Goal: Task Accomplishment & Management: Manage account settings

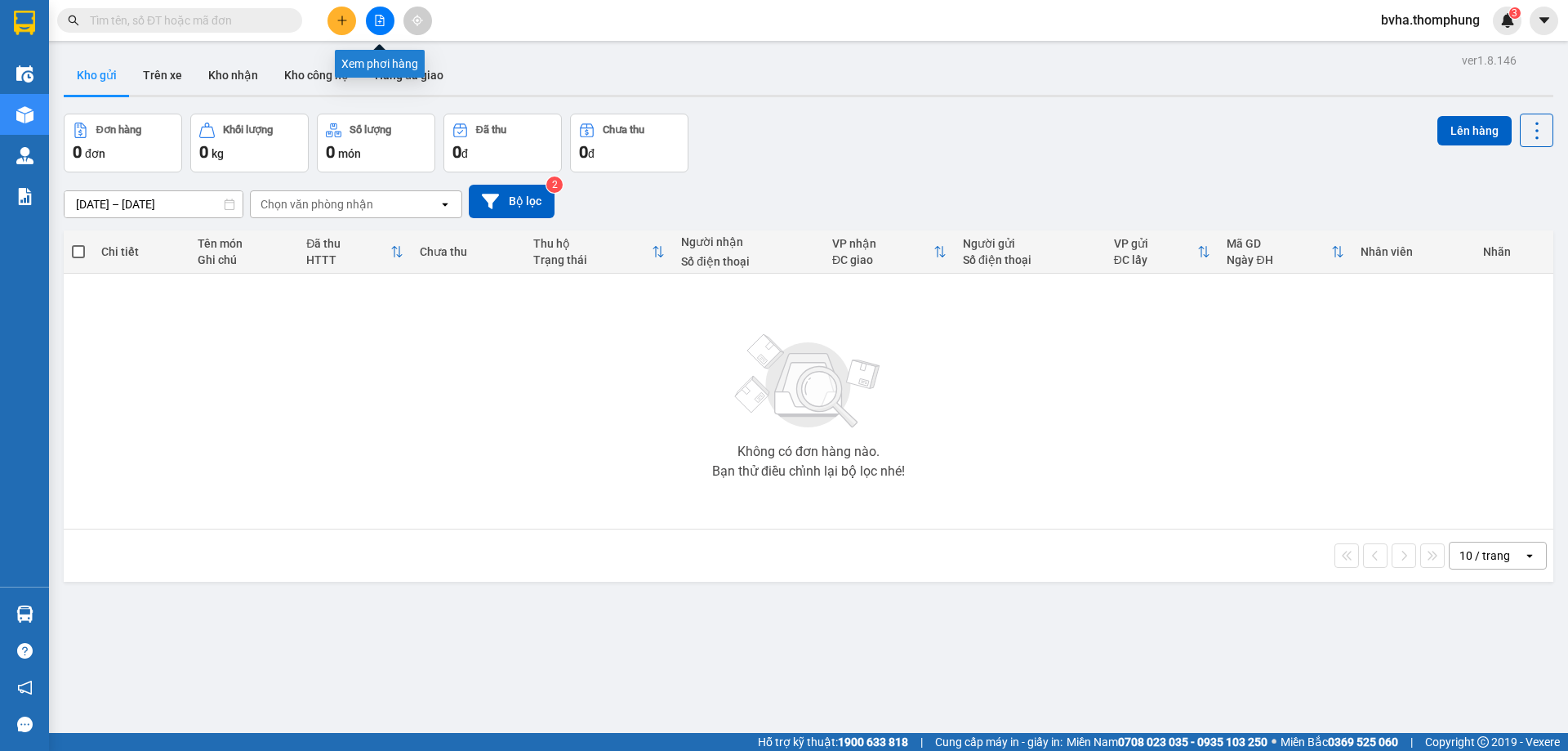
click at [383, 19] on icon "file-add" at bounding box center [381, 21] width 9 height 11
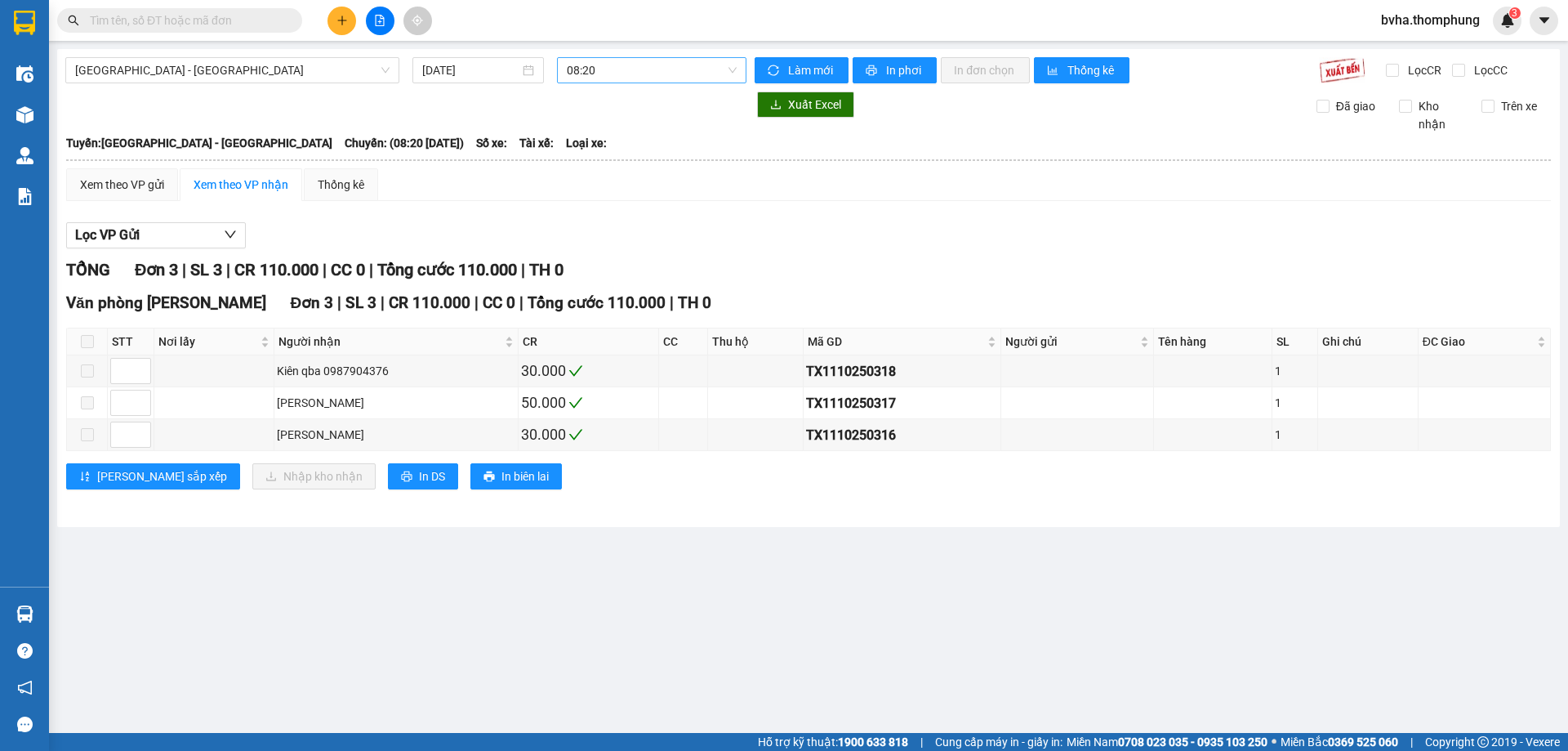
click at [644, 72] on span "08:20" at bounding box center [652, 70] width 170 height 24
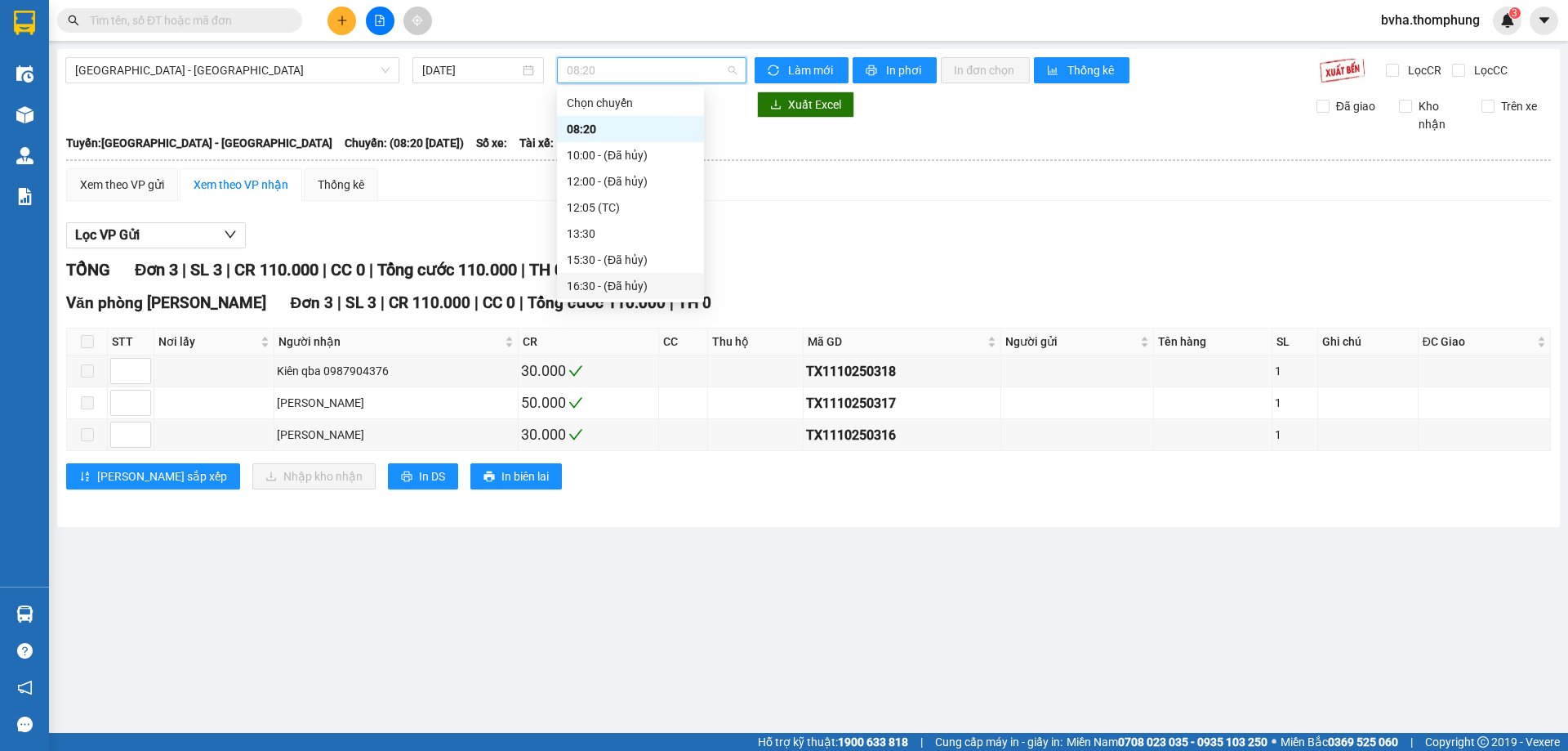
scroll to position [52, 0]
click at [614, 268] on div "18:30" at bounding box center [631, 259] width 128 height 18
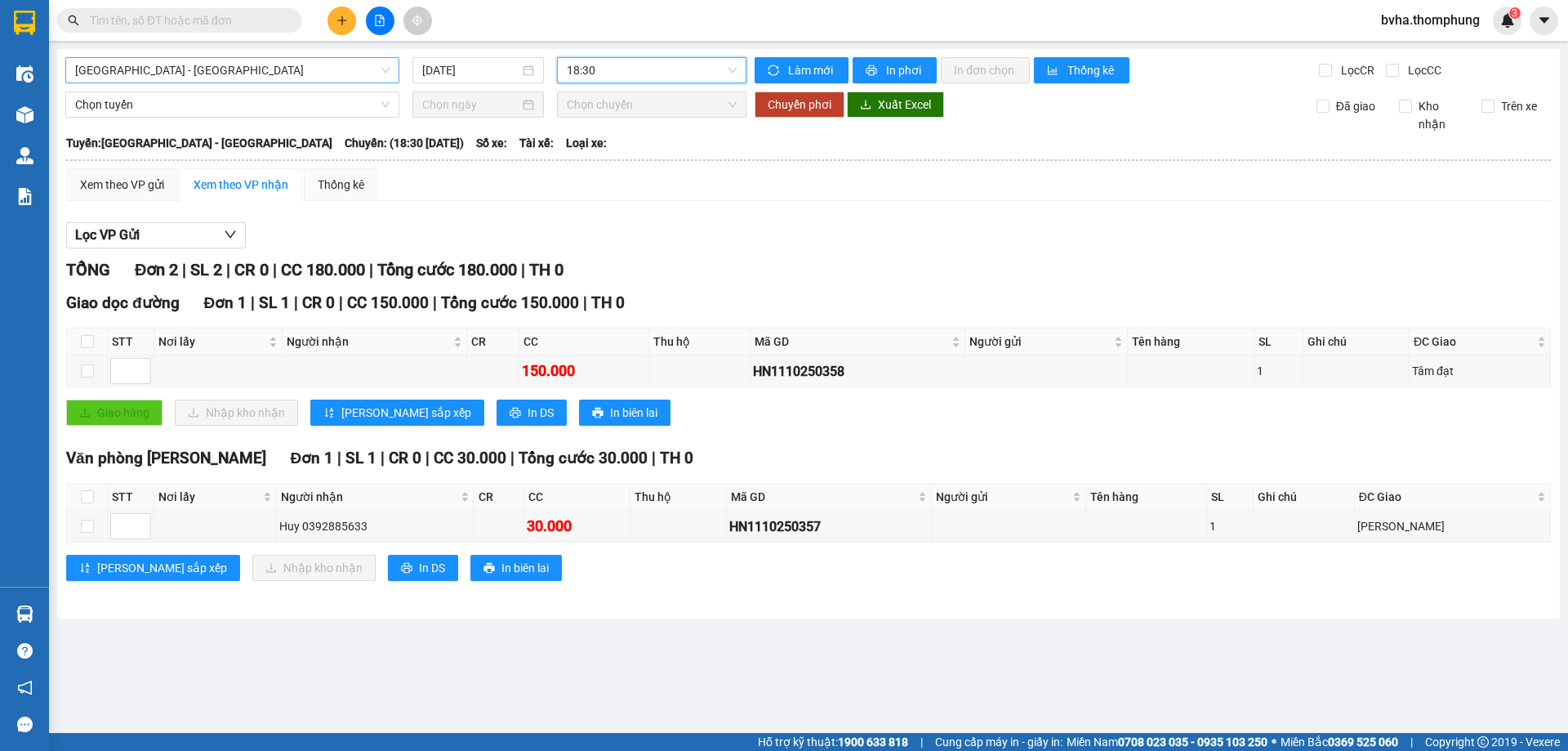
click at [203, 76] on span "[GEOGRAPHIC_DATA] - [GEOGRAPHIC_DATA]" at bounding box center [232, 70] width 314 height 24
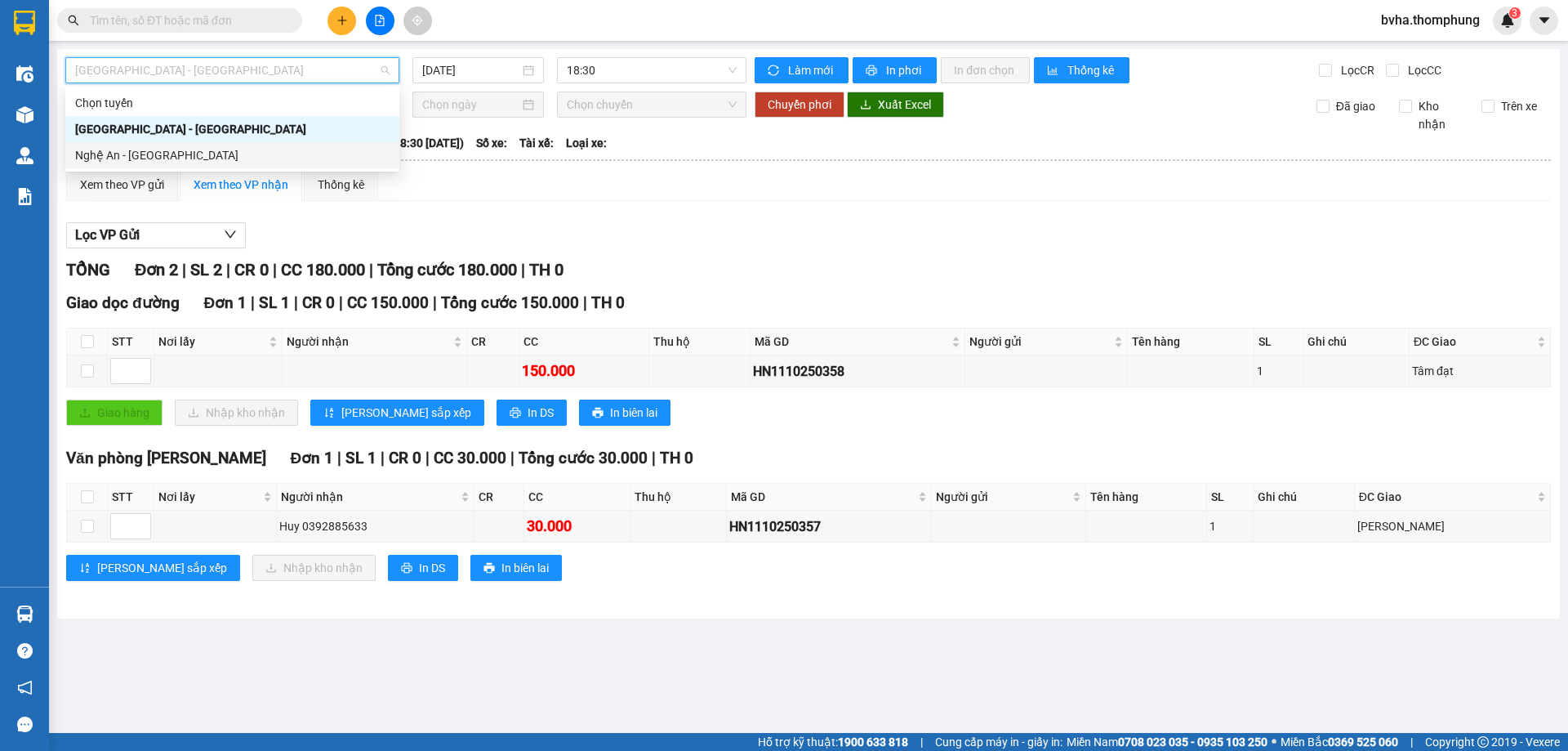
click at [149, 160] on div "Nghệ An - [GEOGRAPHIC_DATA]" at bounding box center [232, 155] width 314 height 18
type input "[DATE]"
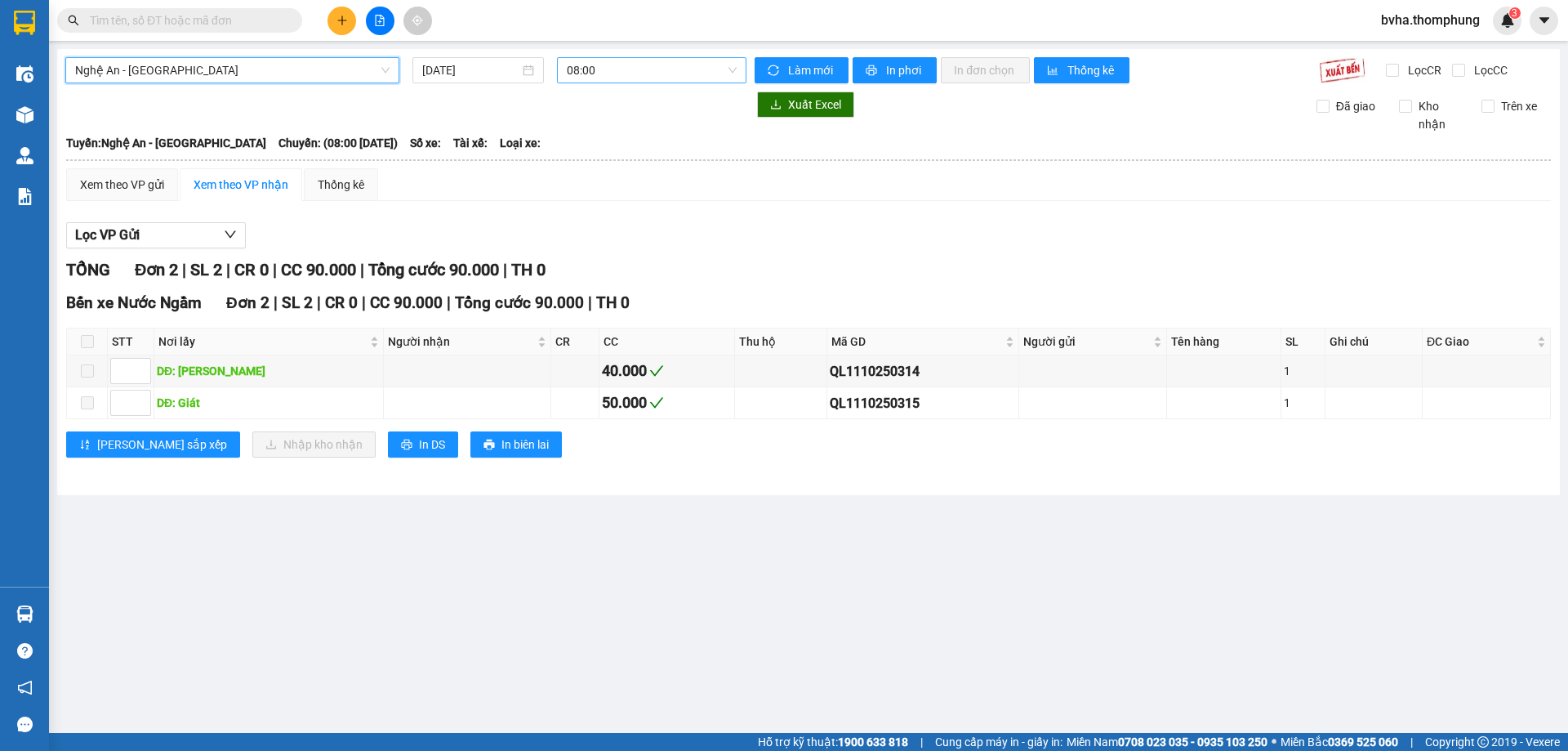
click at [638, 75] on span "08:00" at bounding box center [652, 70] width 170 height 24
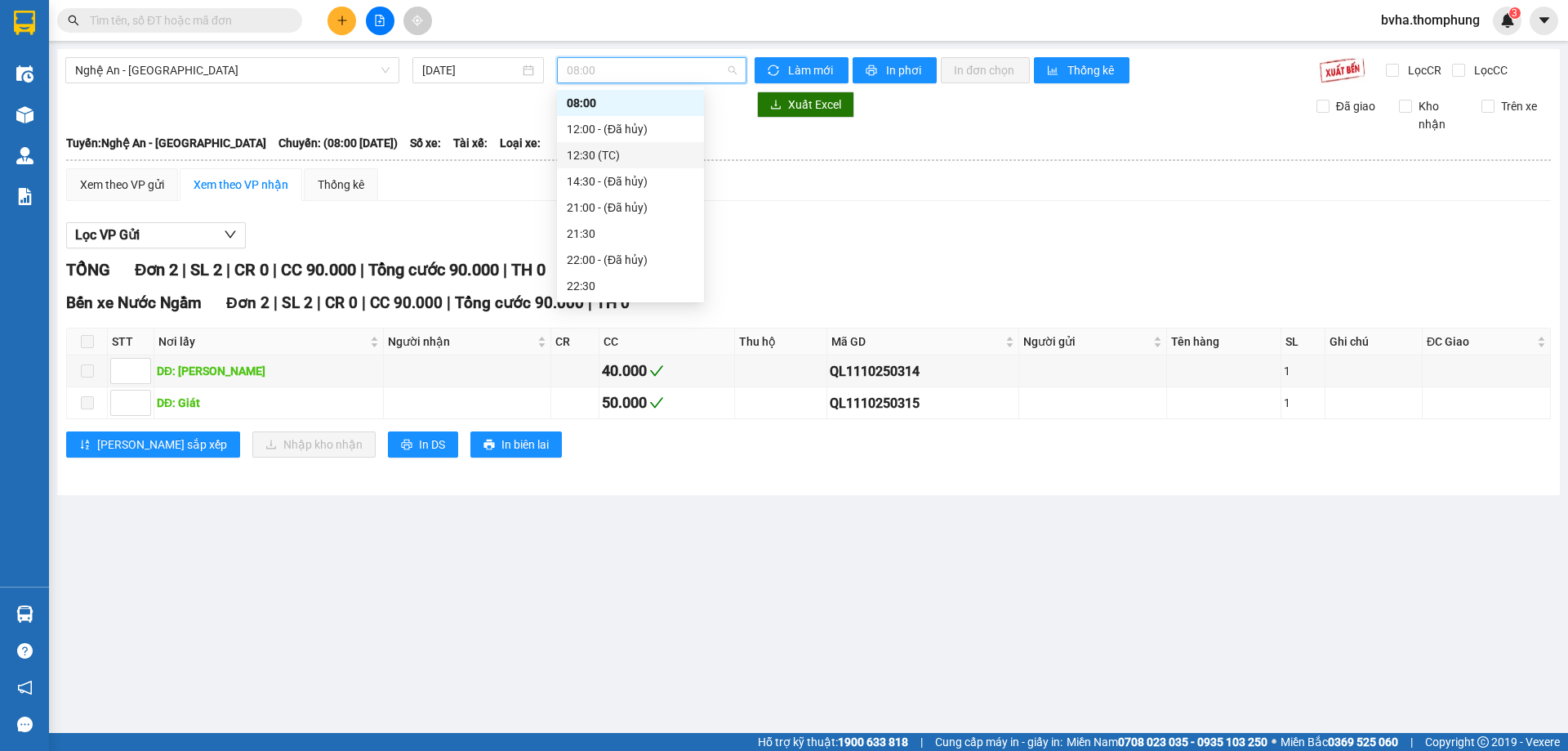
click at [590, 153] on div "12:30 (TC)" at bounding box center [631, 155] width 128 height 18
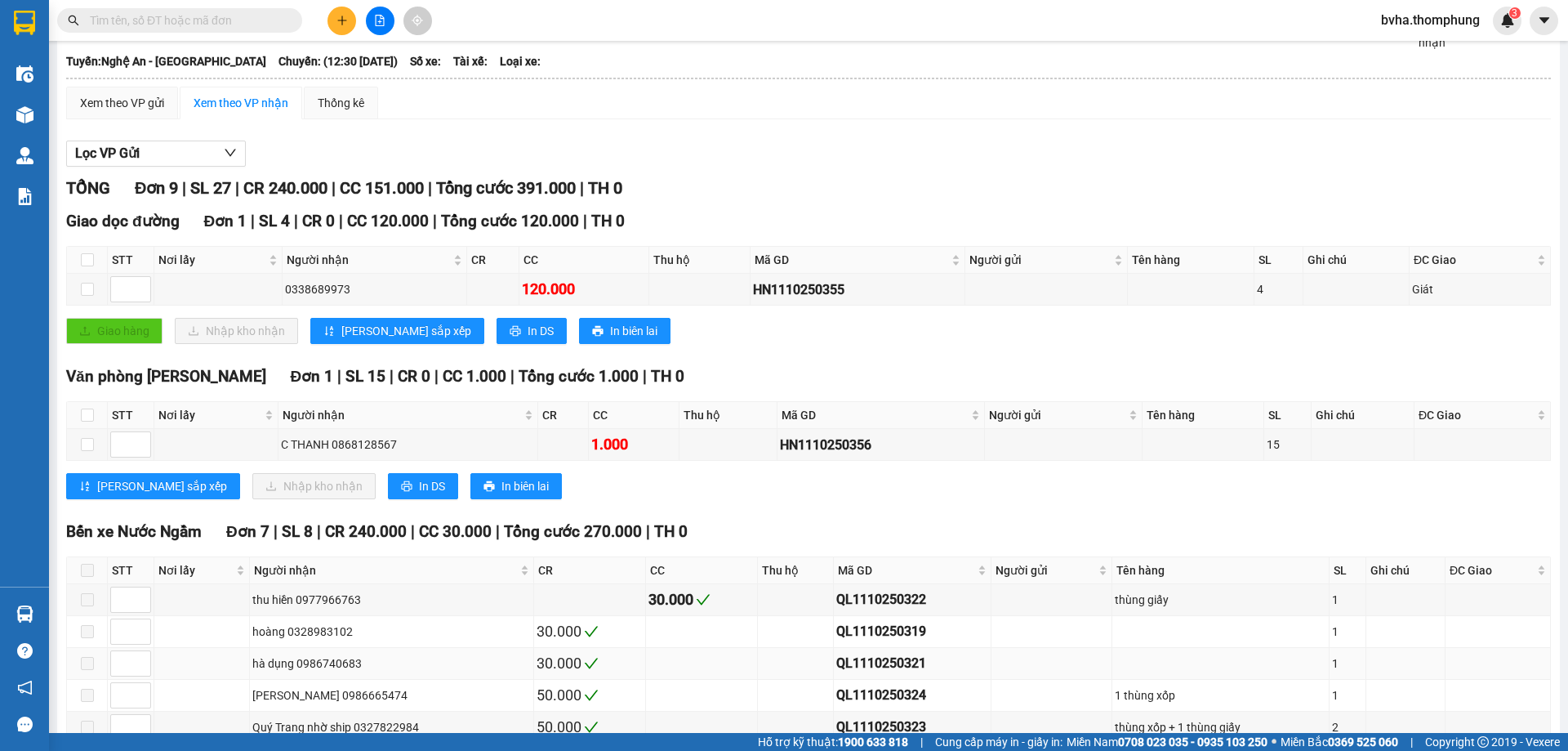
scroll to position [240, 0]
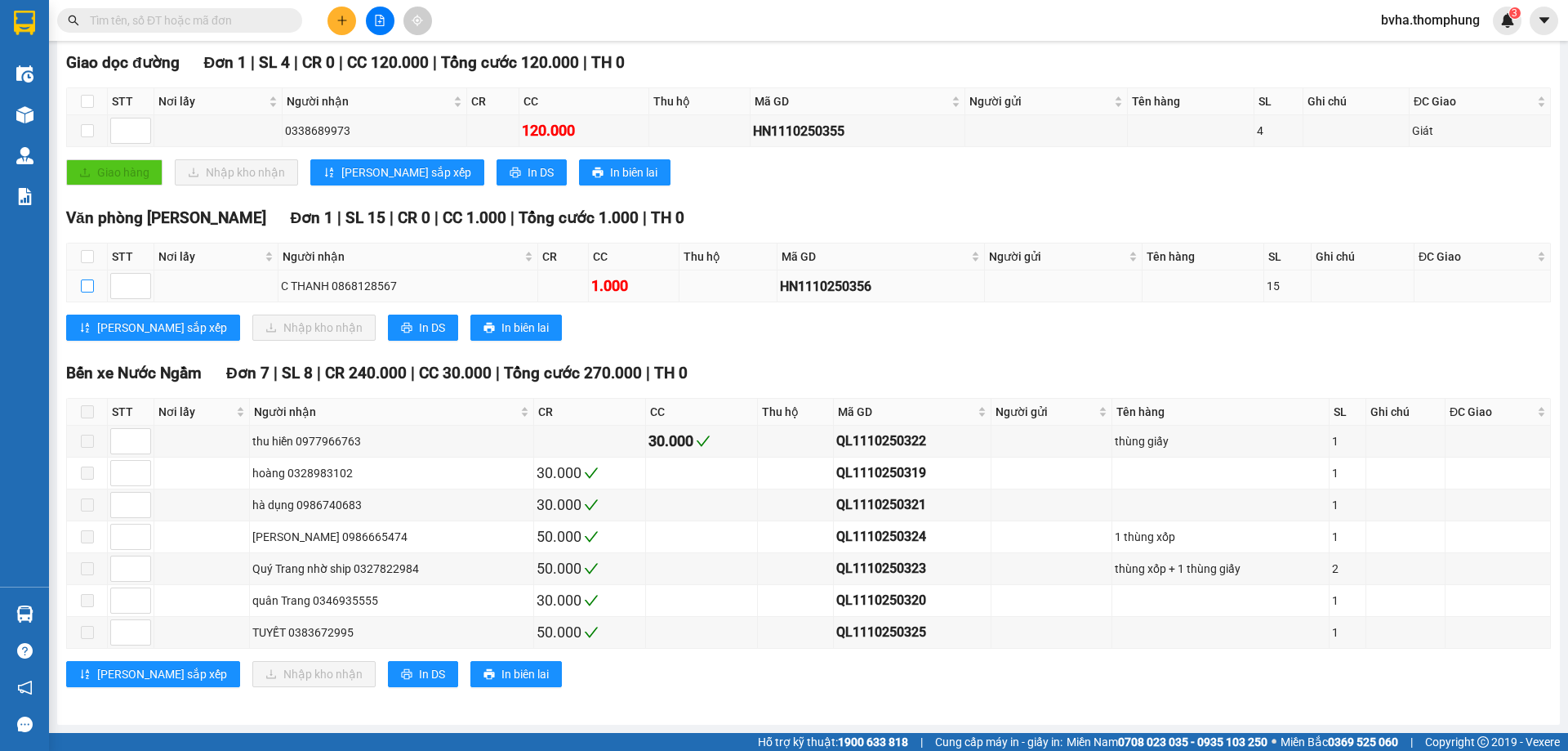
click at [89, 291] on input "checkbox" at bounding box center [88, 285] width 13 height 13
checkbox input "true"
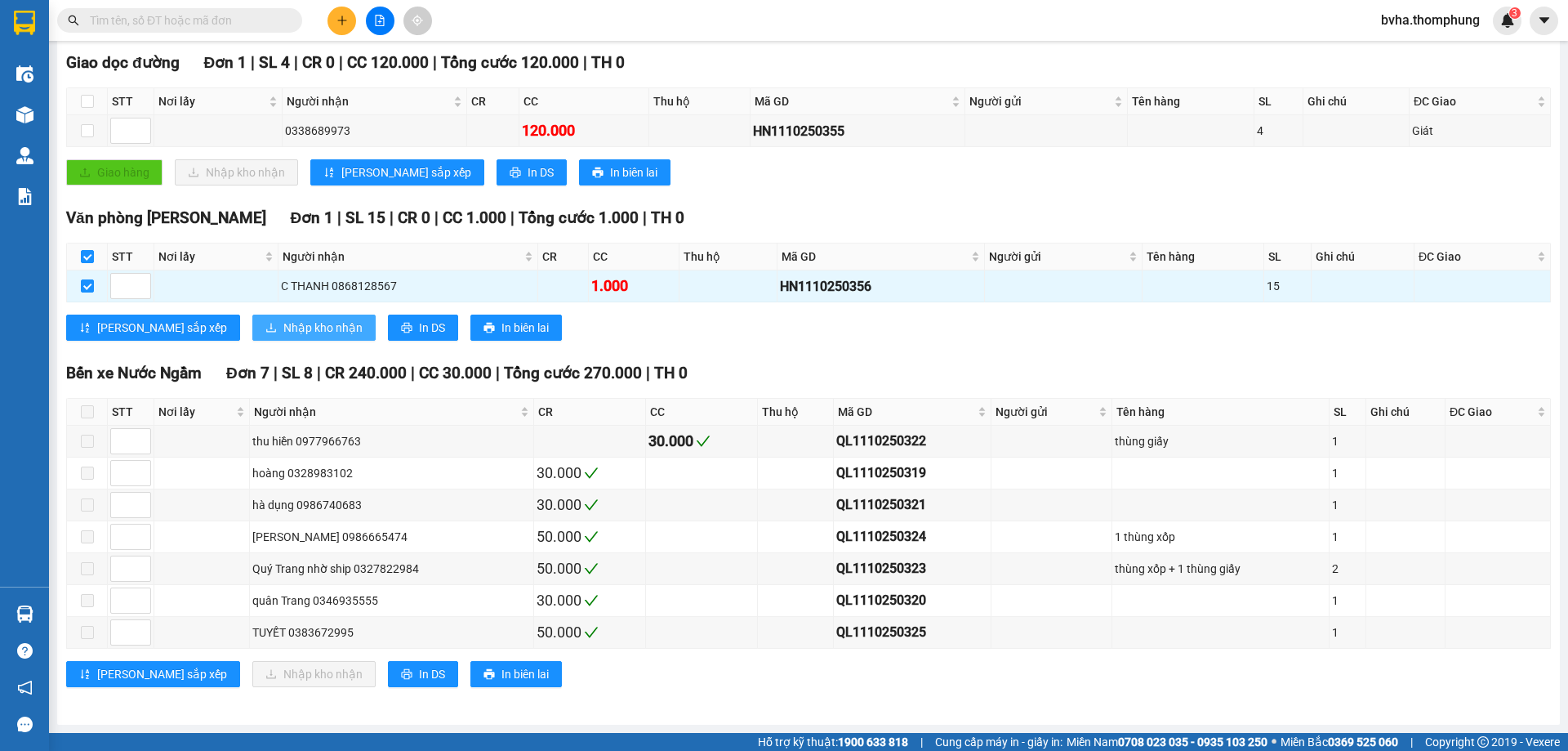
click at [284, 328] on span "Nhập kho nhận" at bounding box center [323, 327] width 79 height 18
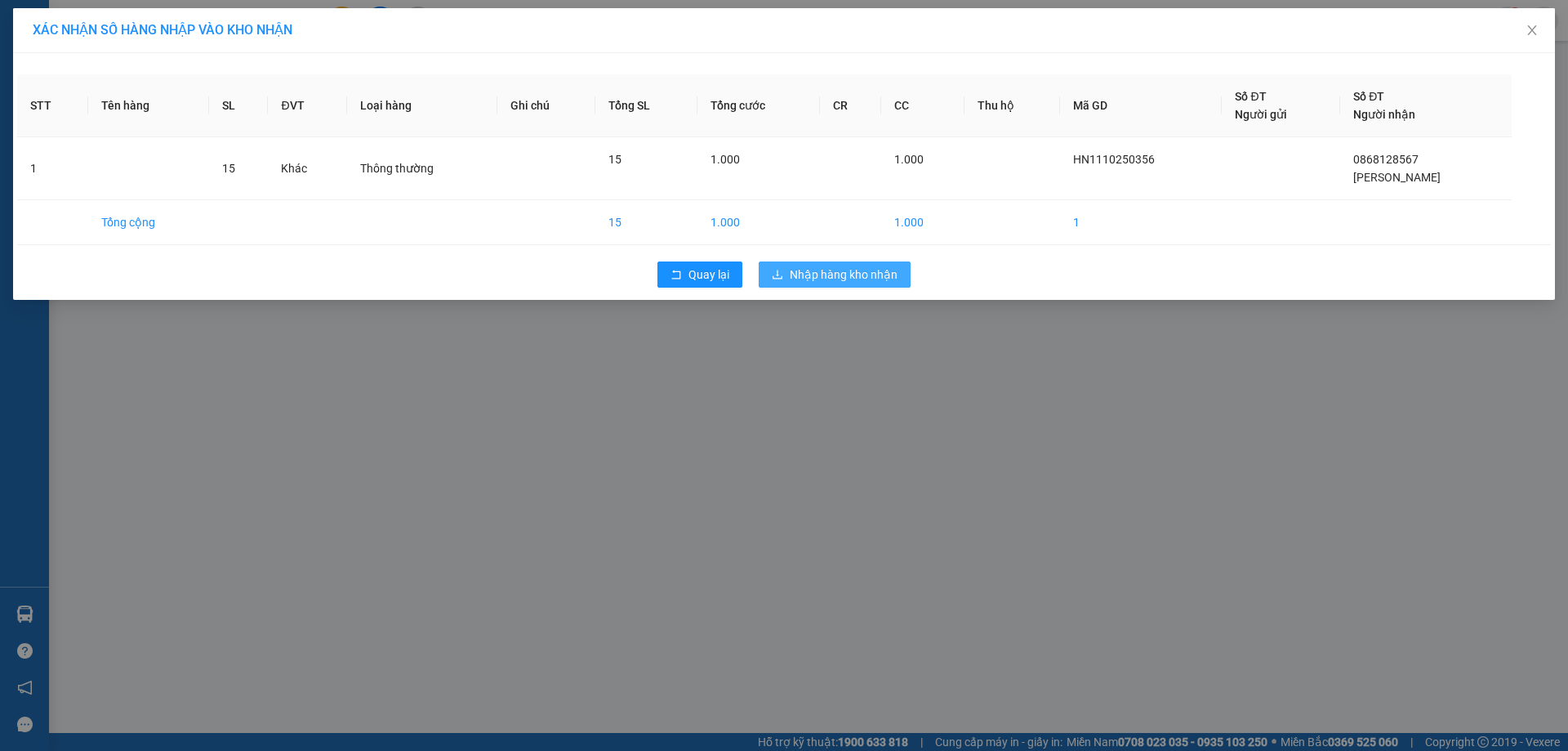
click at [838, 279] on span "Nhập hàng kho nhận" at bounding box center [844, 274] width 108 height 18
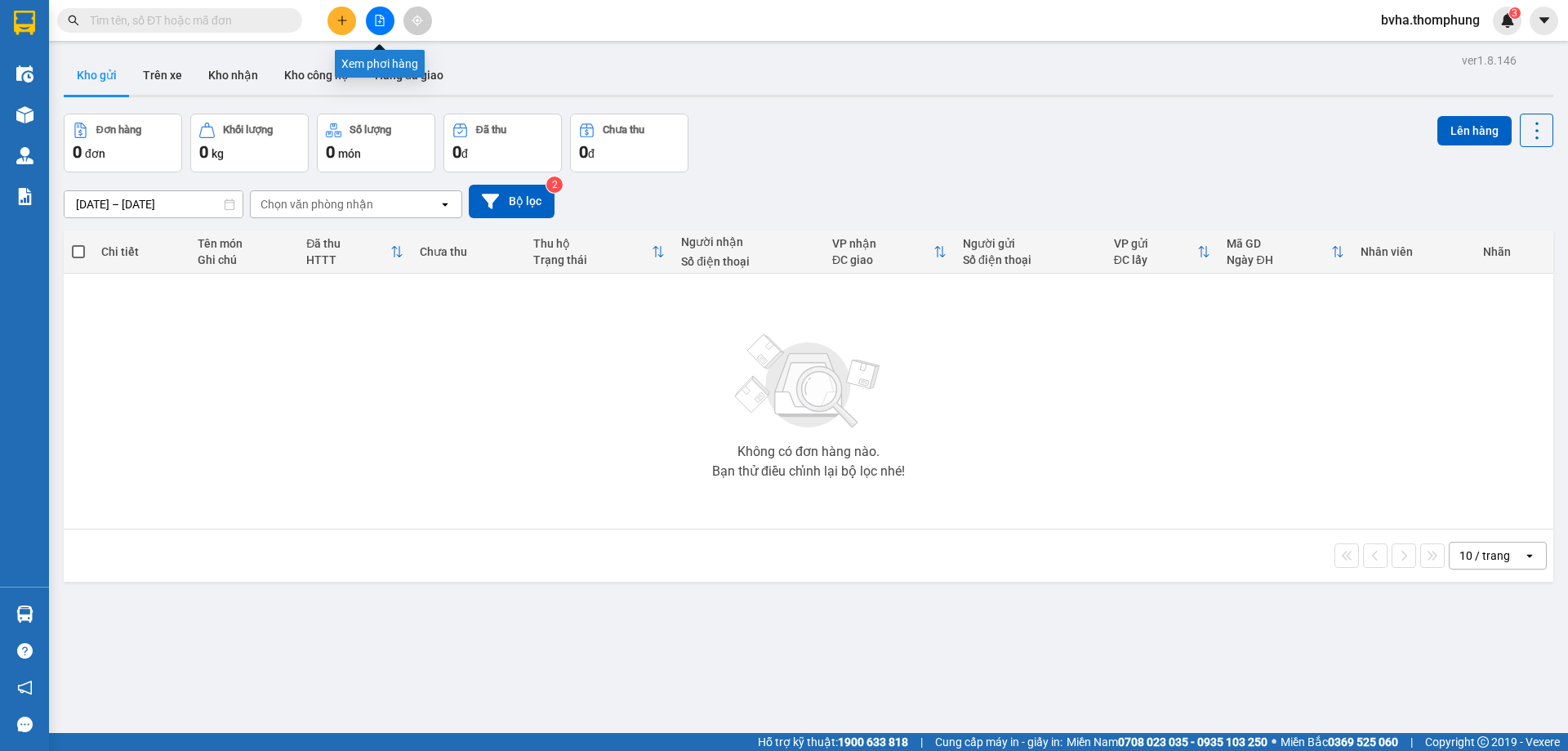
click at [375, 22] on icon "file-add" at bounding box center [380, 21] width 11 height 11
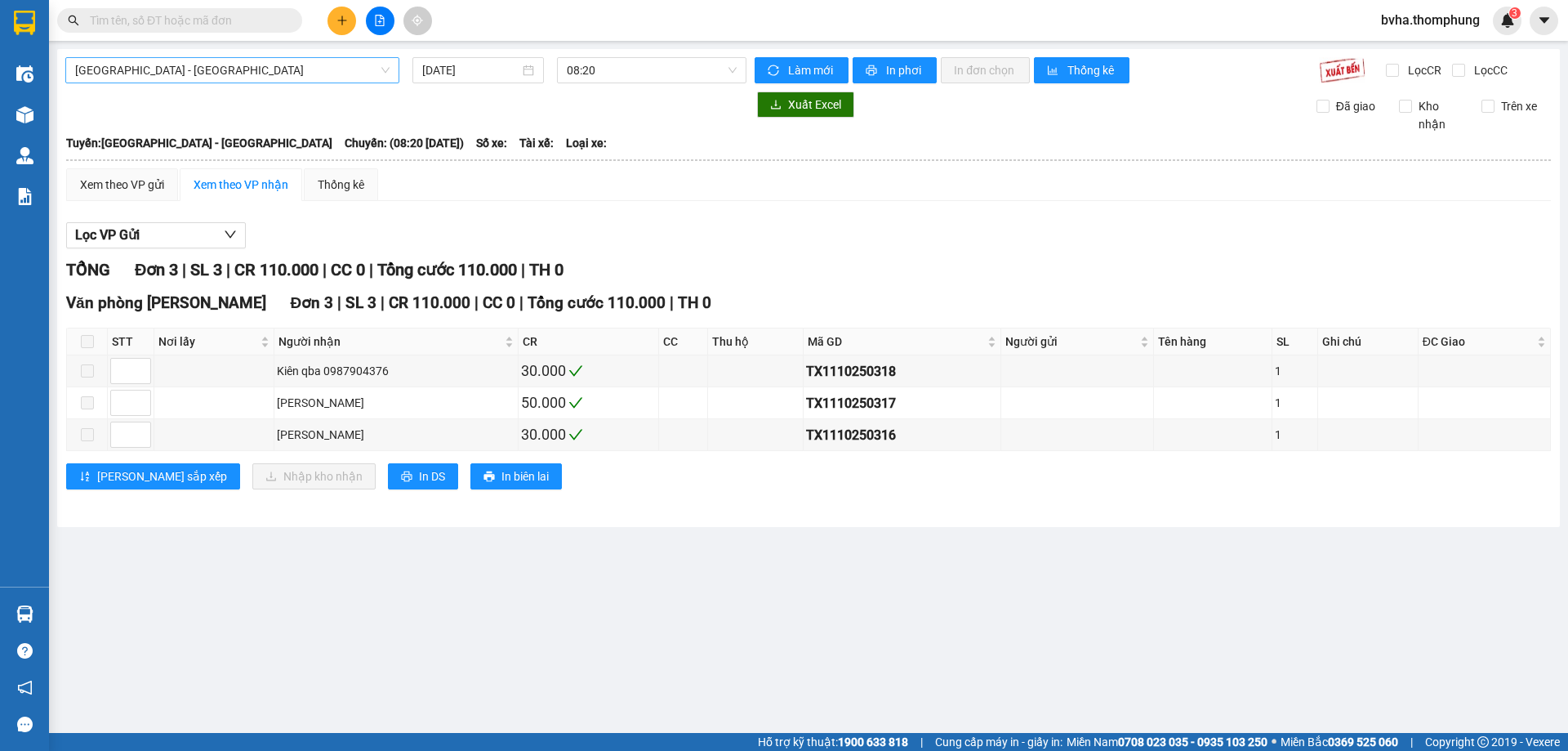
click at [343, 72] on span "[GEOGRAPHIC_DATA] - [GEOGRAPHIC_DATA]" at bounding box center [232, 70] width 314 height 24
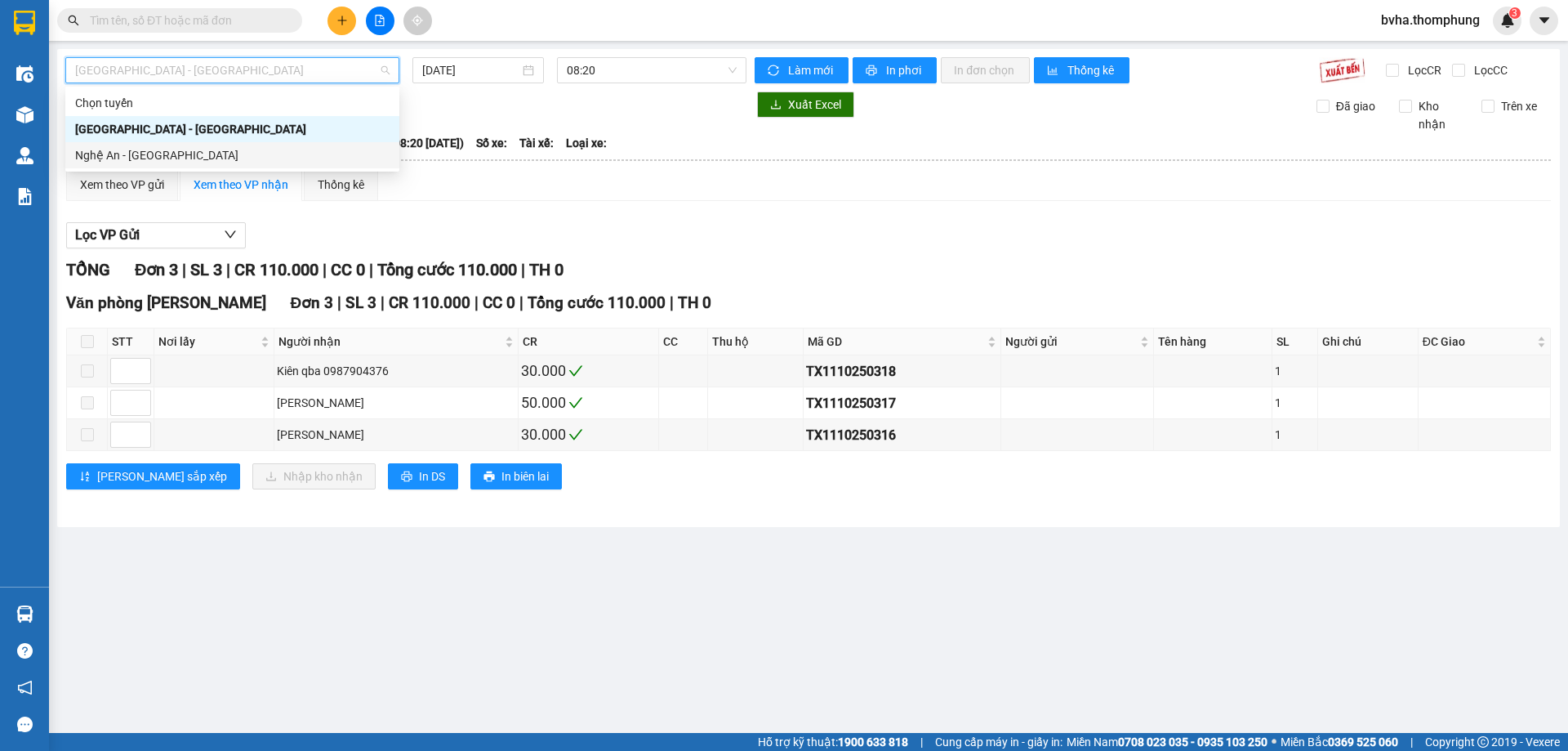
click at [300, 147] on div "Nghệ An - [GEOGRAPHIC_DATA]" at bounding box center [232, 155] width 314 height 18
type input "[DATE]"
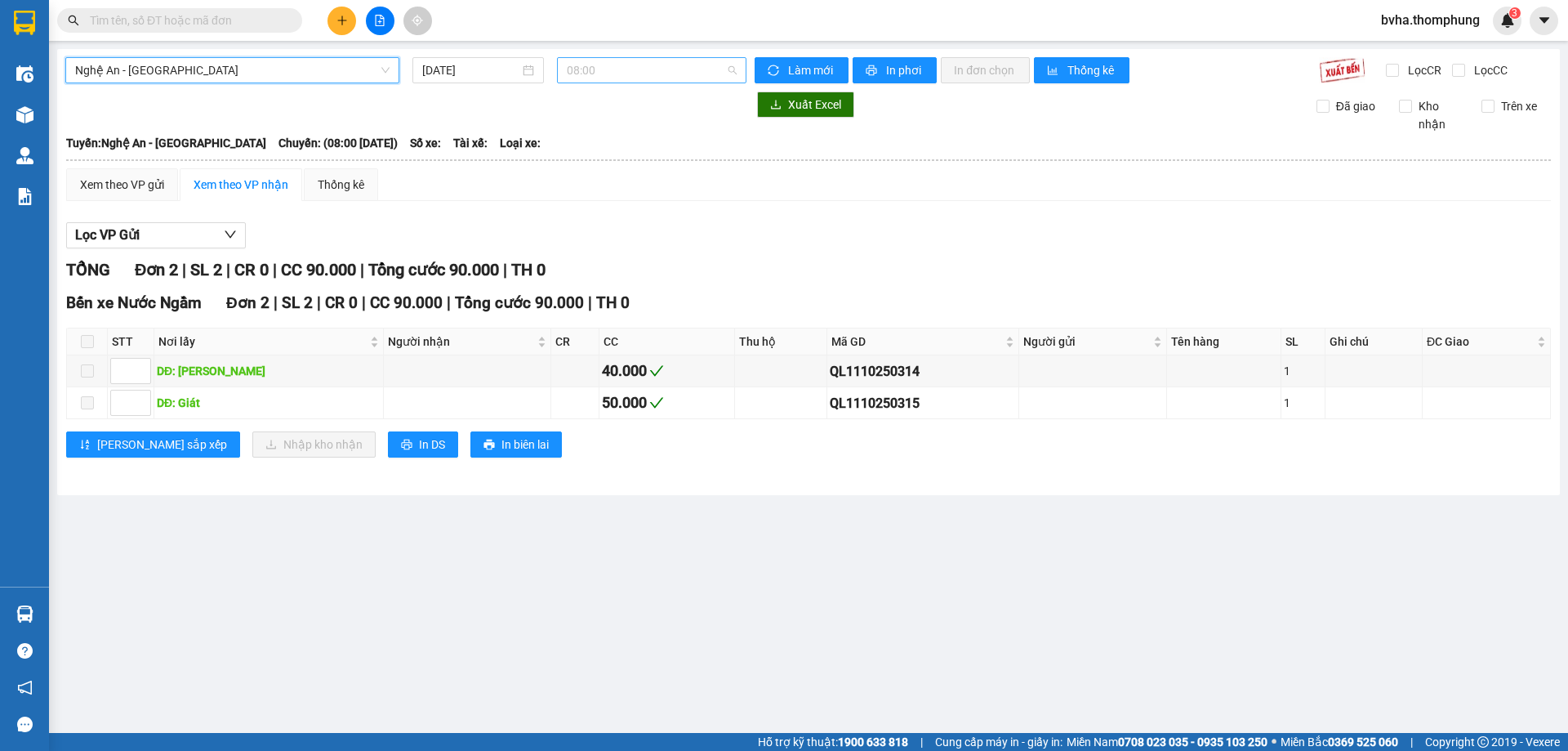
click at [665, 76] on span "08:00" at bounding box center [652, 70] width 170 height 24
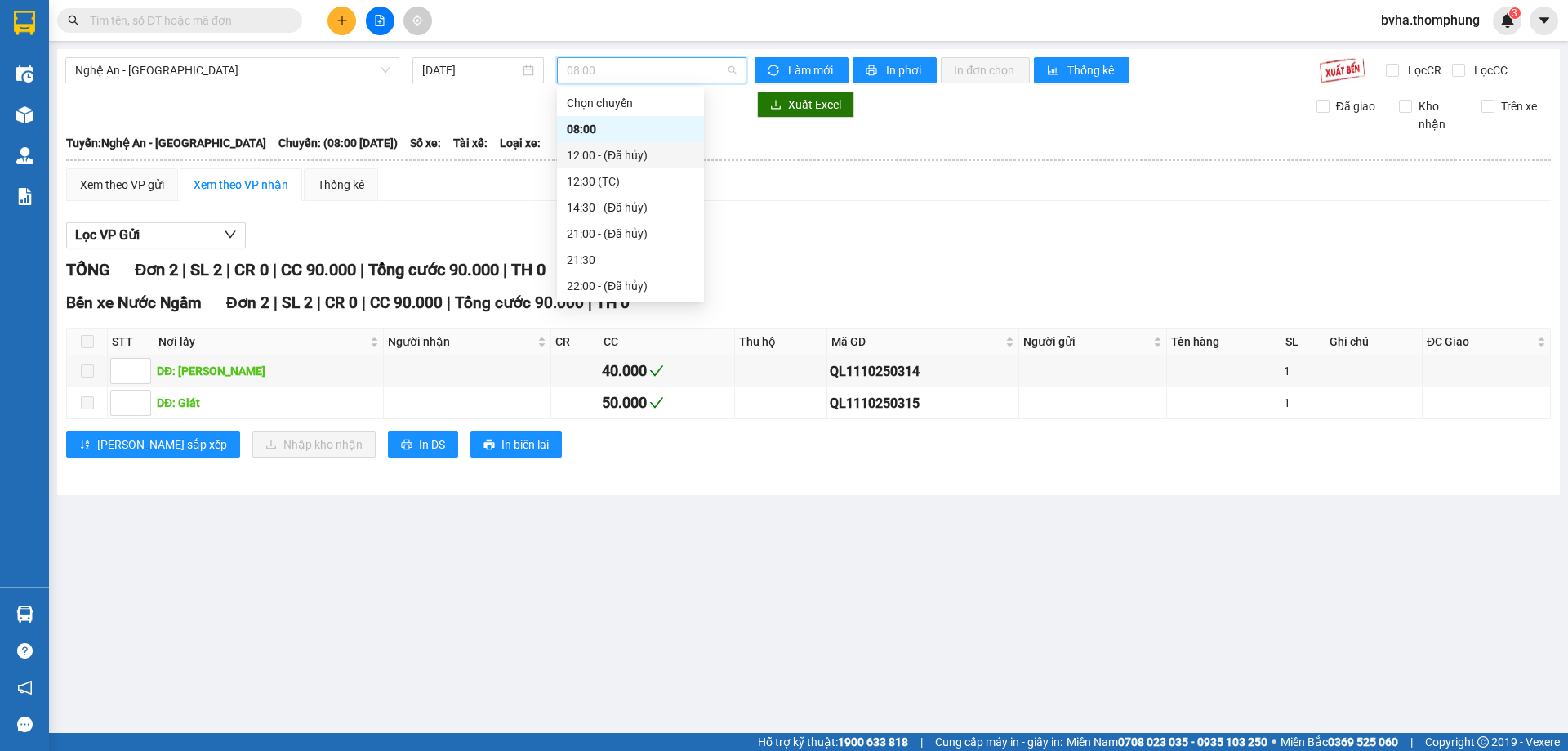
click at [613, 158] on div "12:00 - (Đã hủy)" at bounding box center [631, 155] width 128 height 18
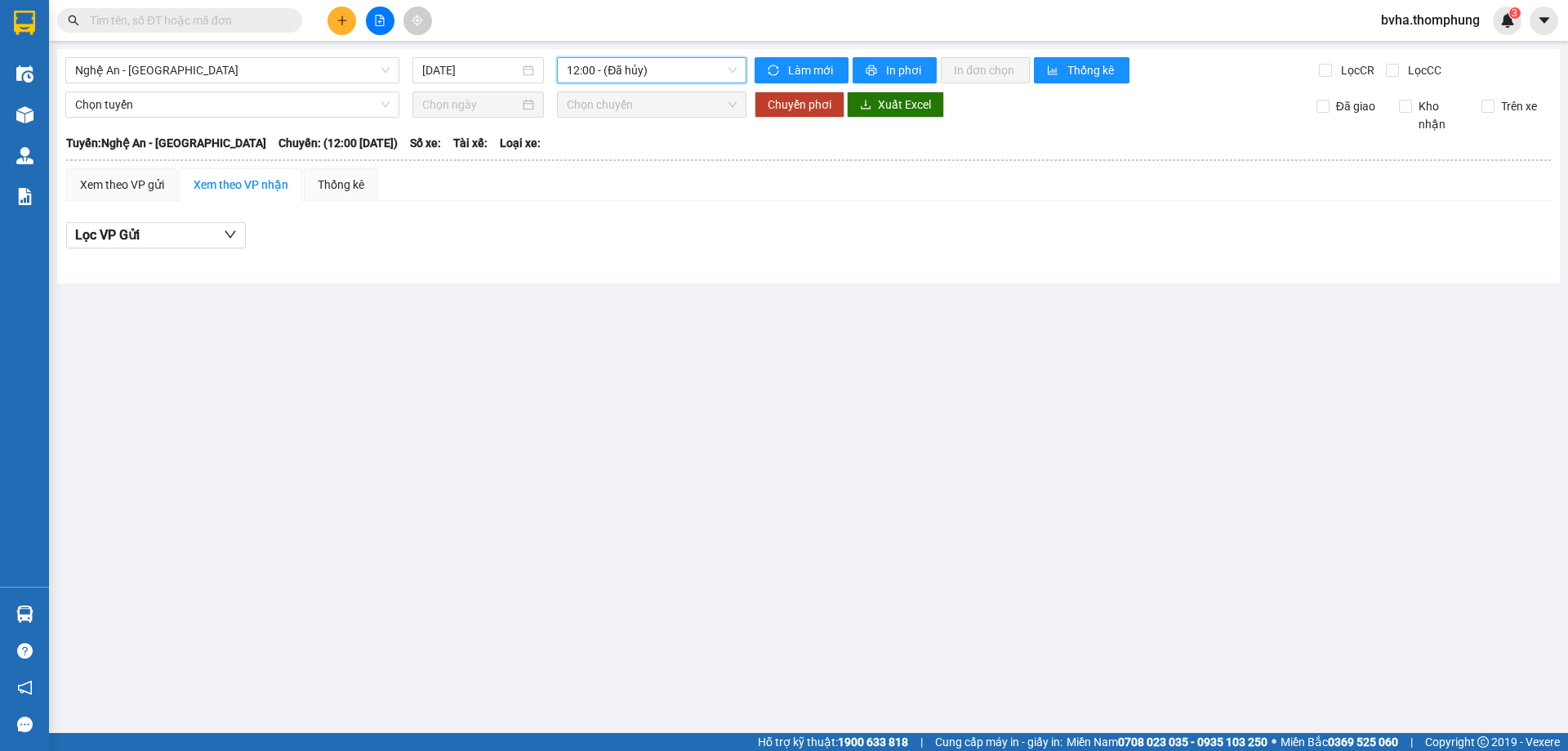
click at [605, 74] on span "12:00 - (Đã hủy)" at bounding box center [652, 70] width 170 height 24
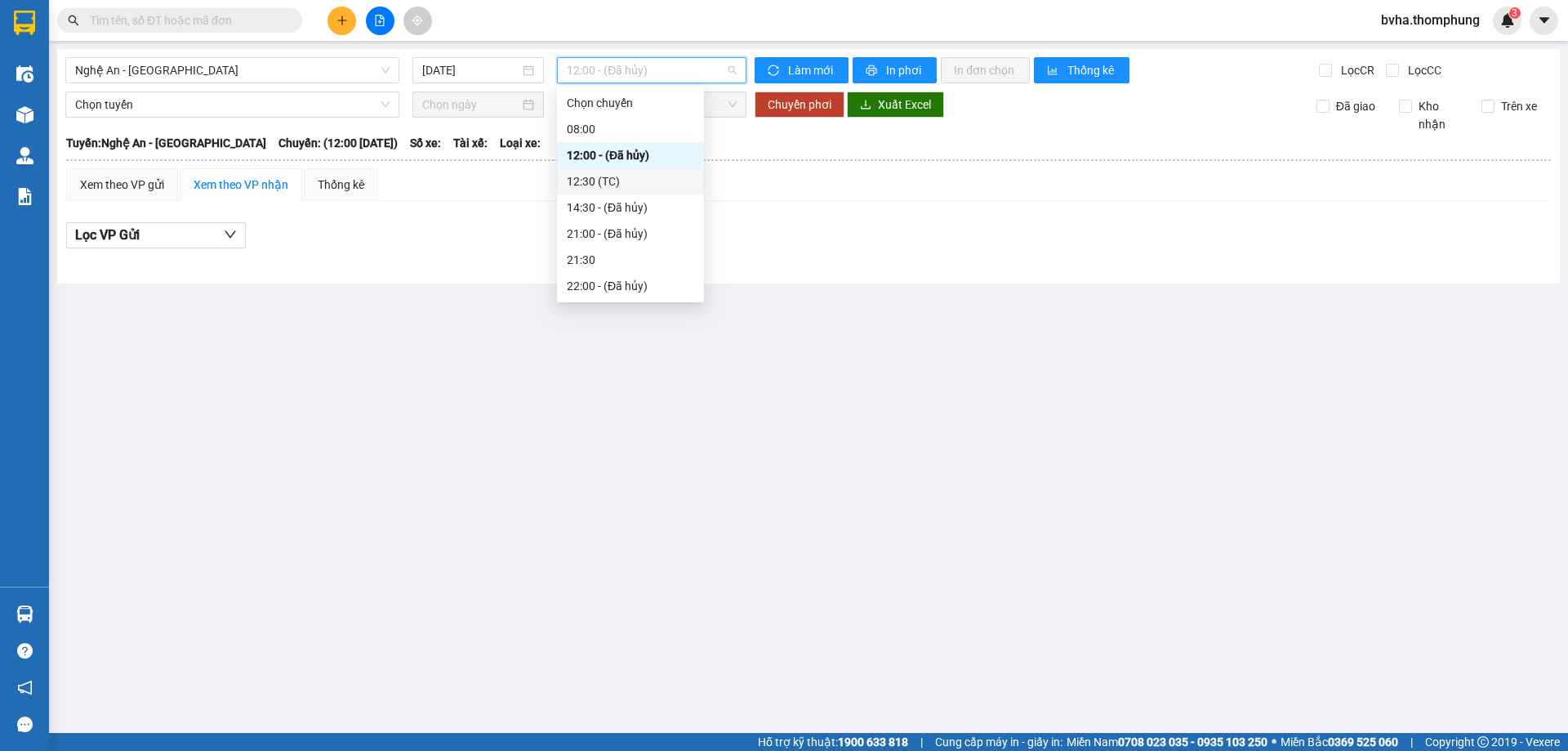
click at [599, 187] on div "12:30 (TC)" at bounding box center [631, 181] width 128 height 18
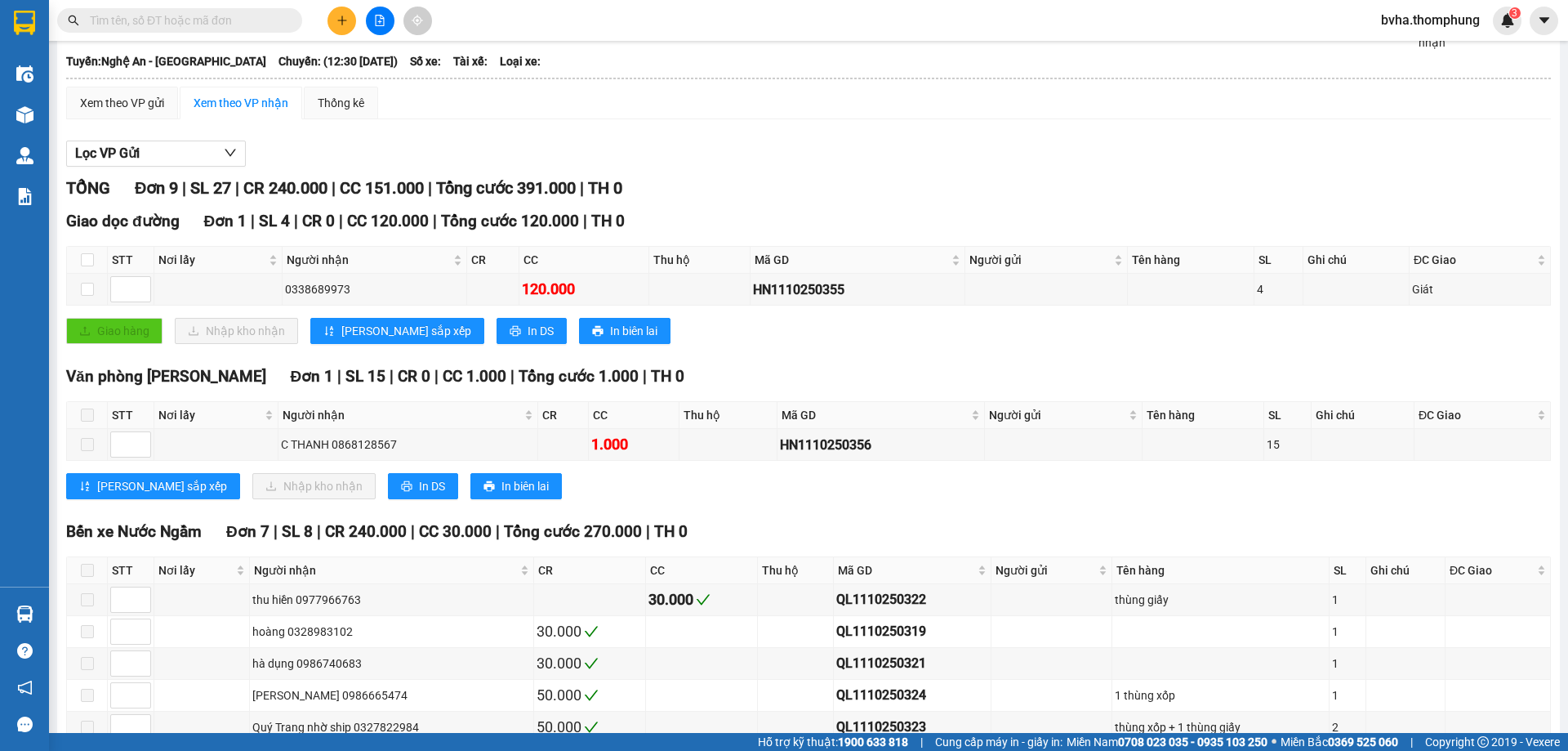
scroll to position [240, 0]
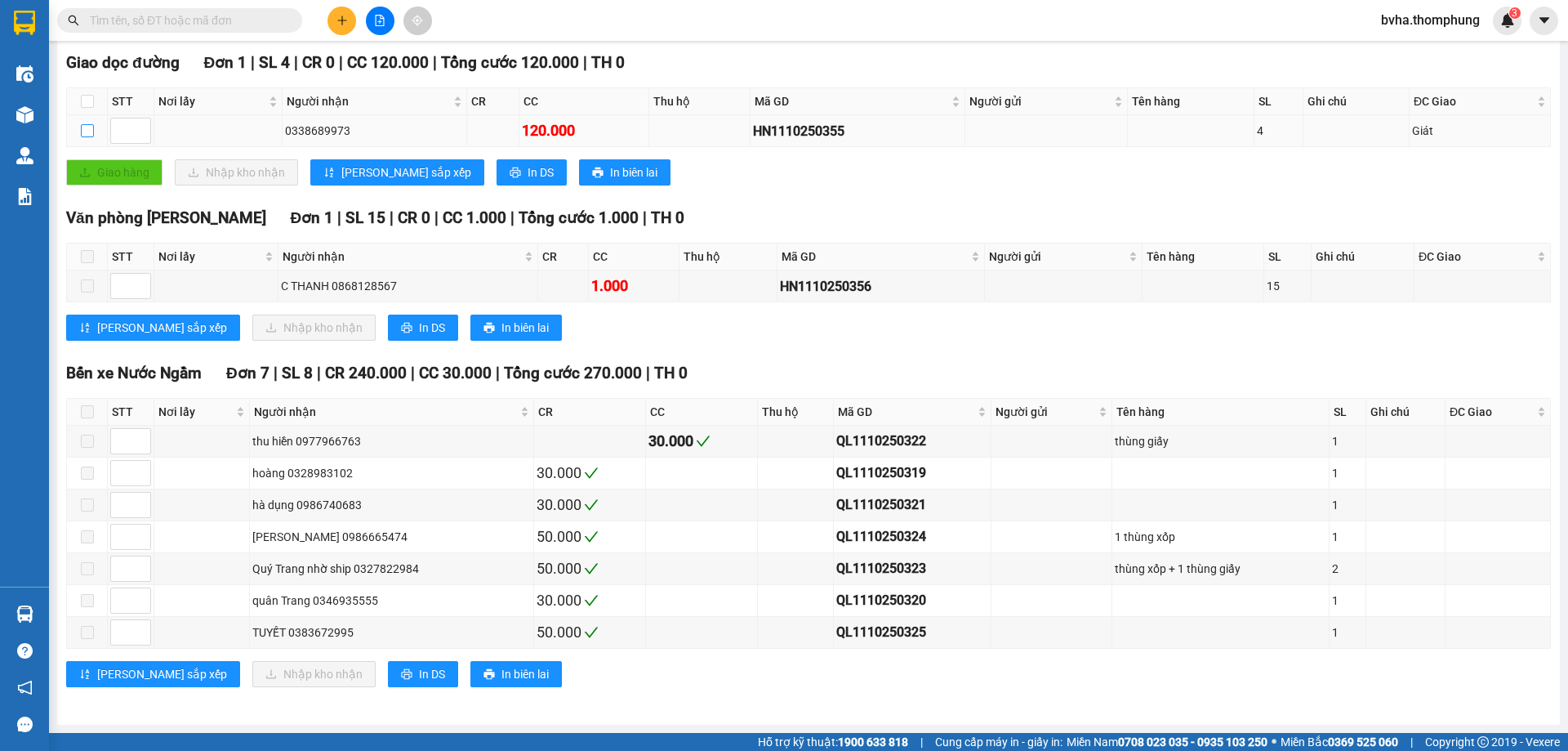
click at [85, 128] on input "checkbox" at bounding box center [88, 131] width 13 height 13
checkbox input "true"
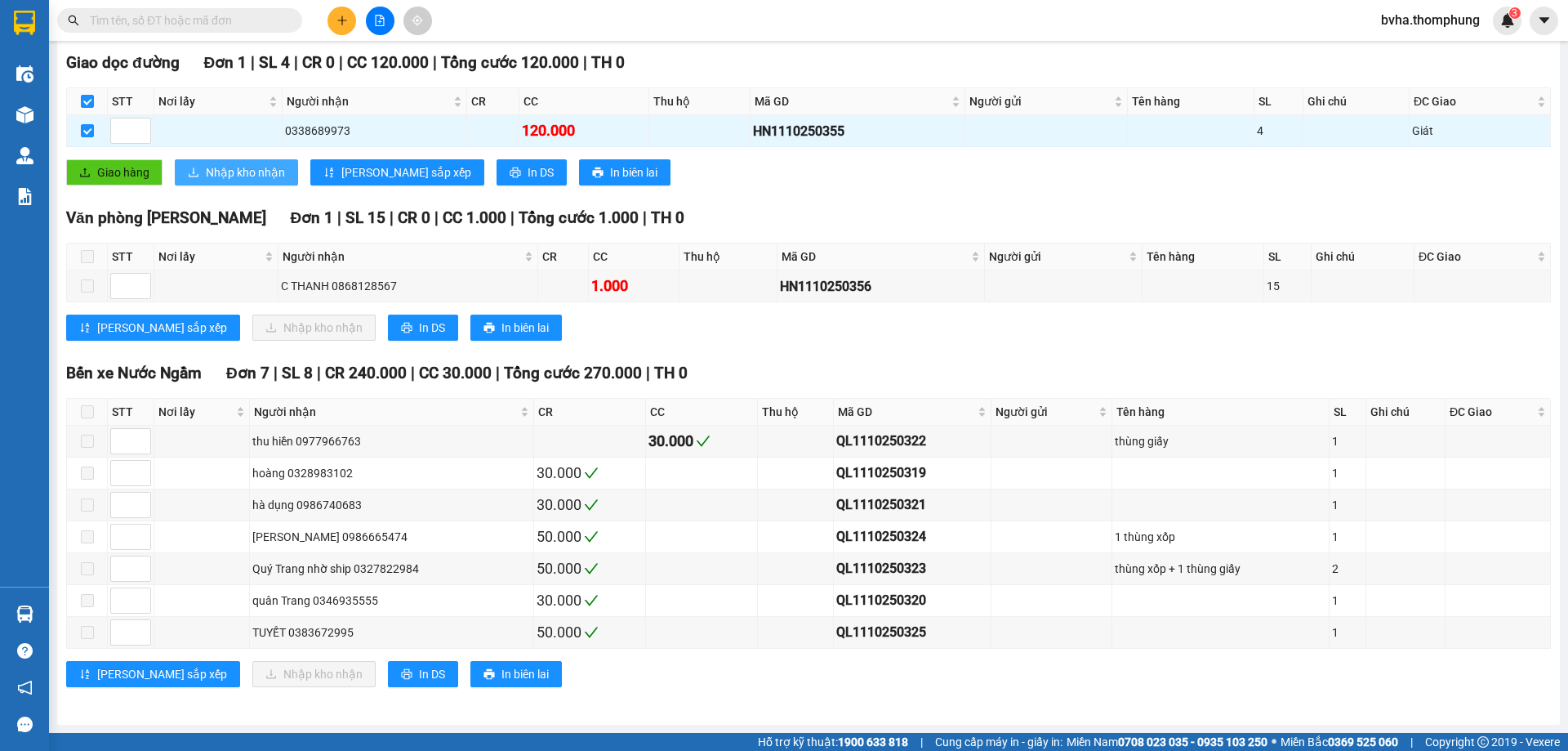
click at [265, 171] on span "Nhập kho nhận" at bounding box center [245, 172] width 79 height 18
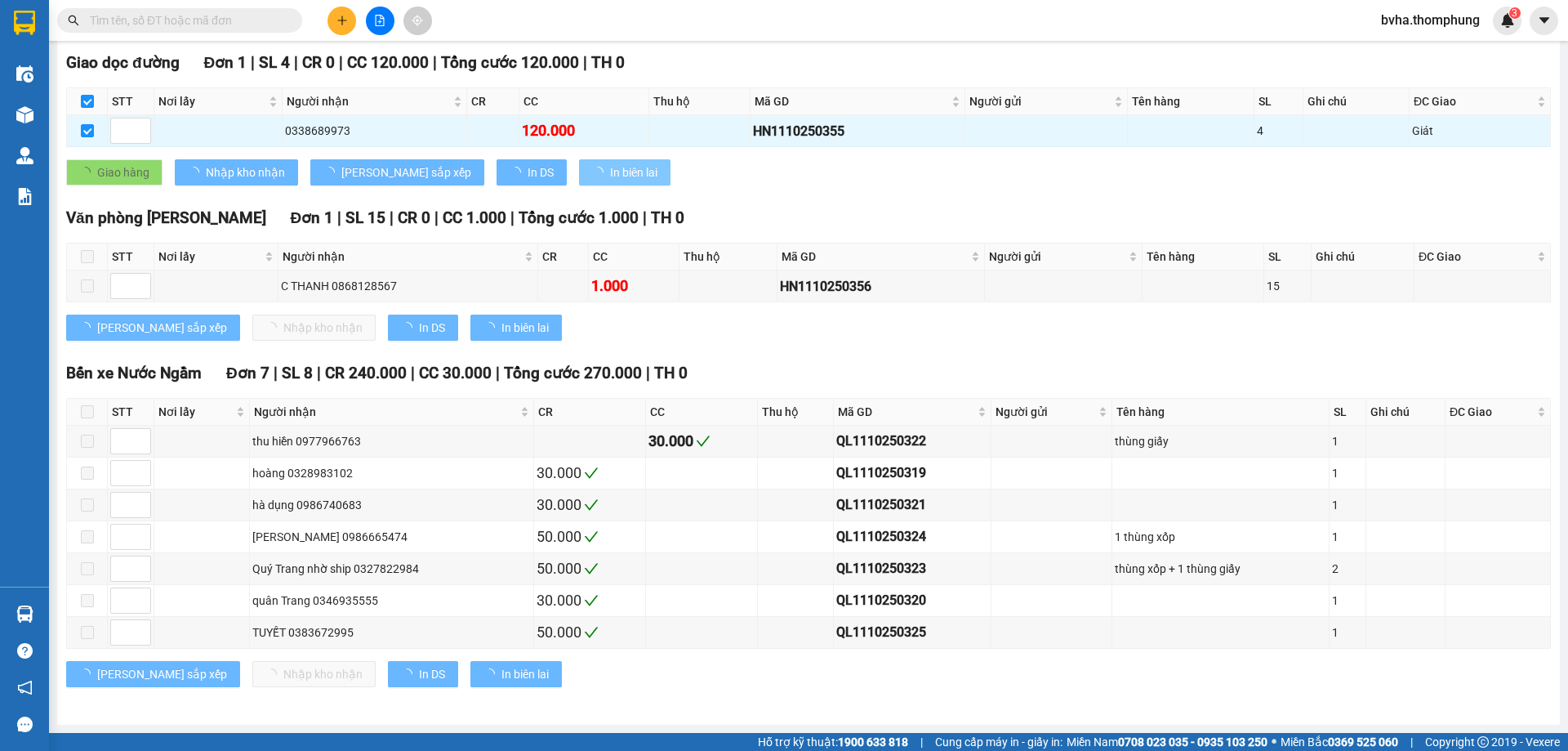
checkbox input "false"
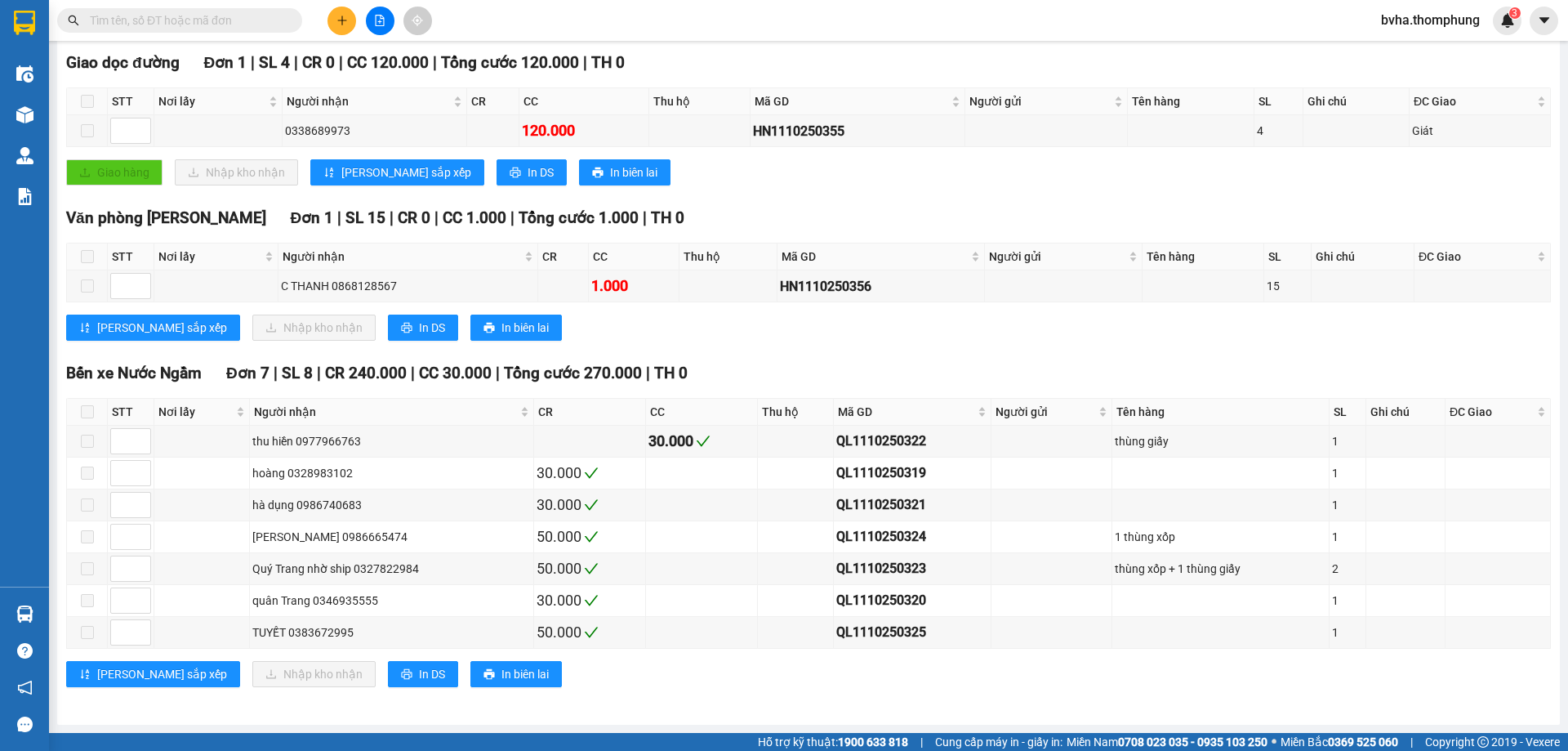
scroll to position [76, 0]
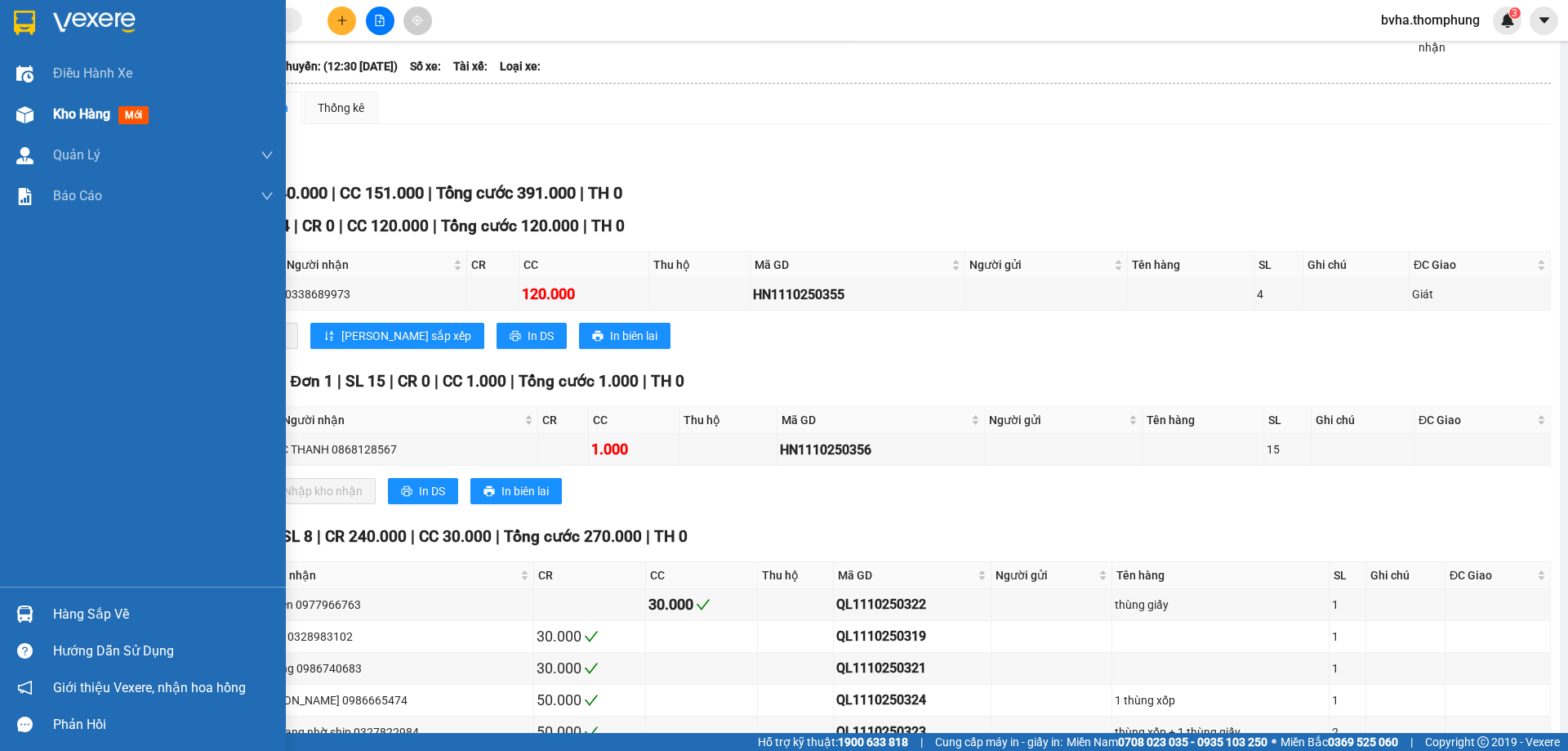
click at [49, 117] on div "Kho hàng mới" at bounding box center [143, 115] width 285 height 41
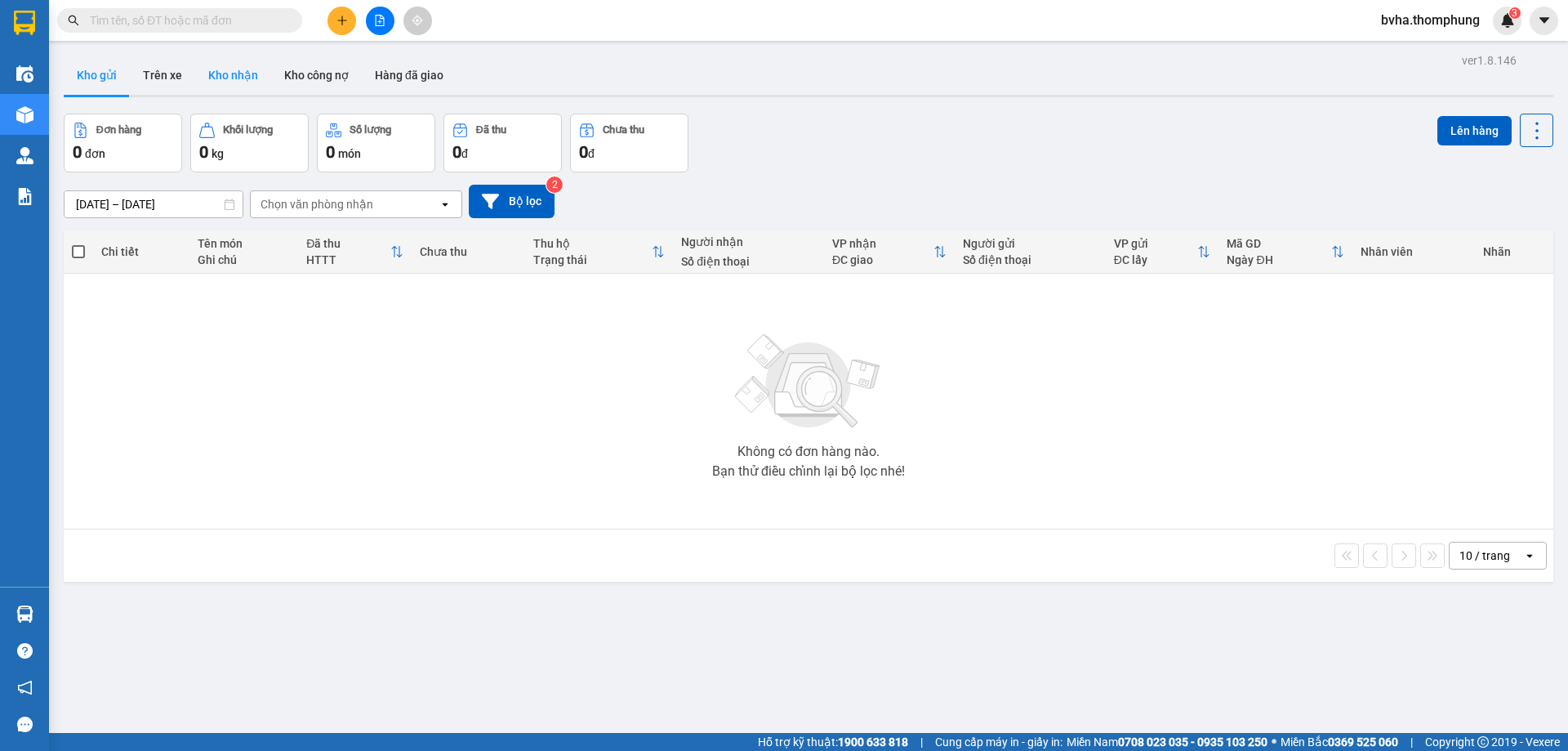
click at [220, 67] on button "Kho nhận" at bounding box center [232, 76] width 76 height 39
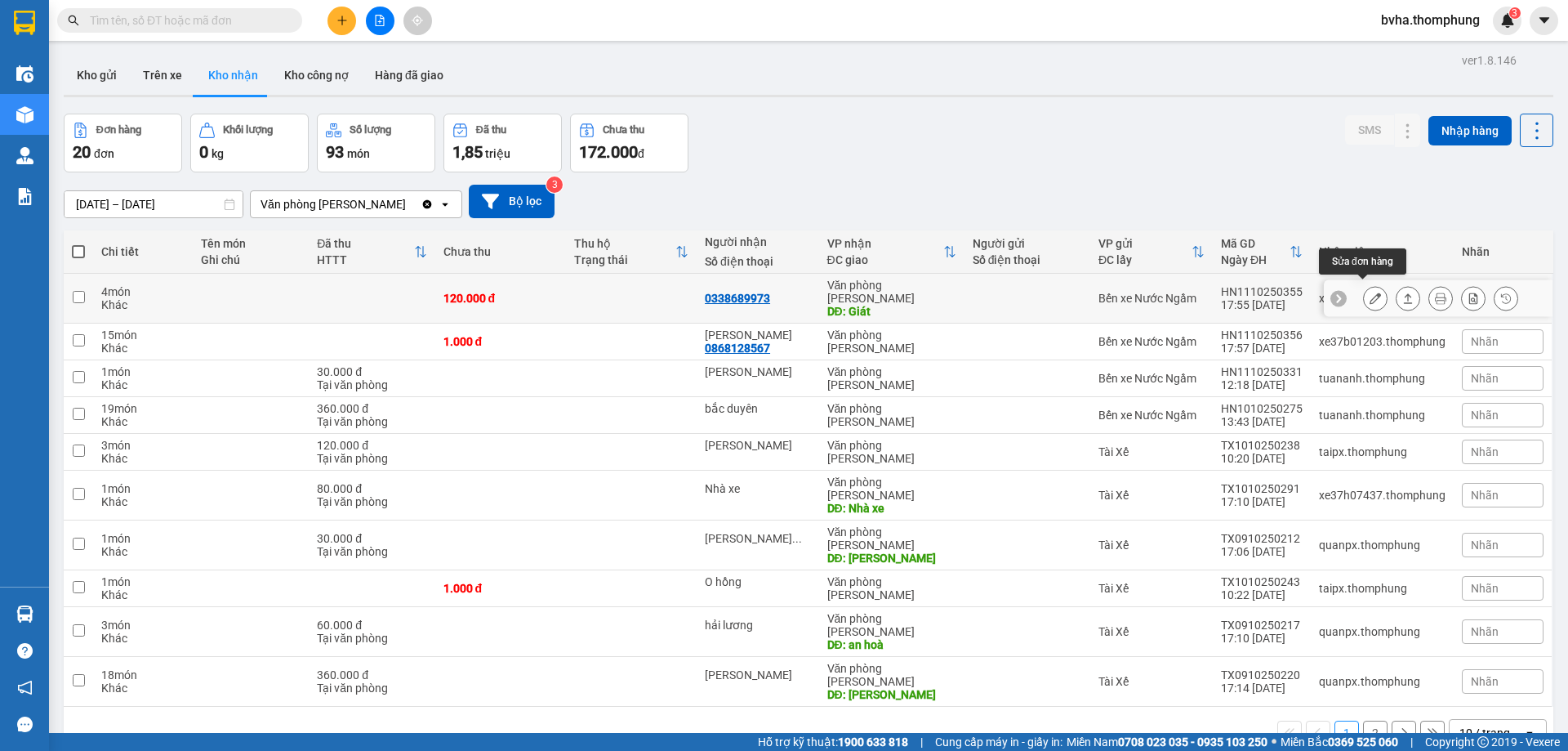
click at [1364, 294] on button at bounding box center [1375, 299] width 23 height 29
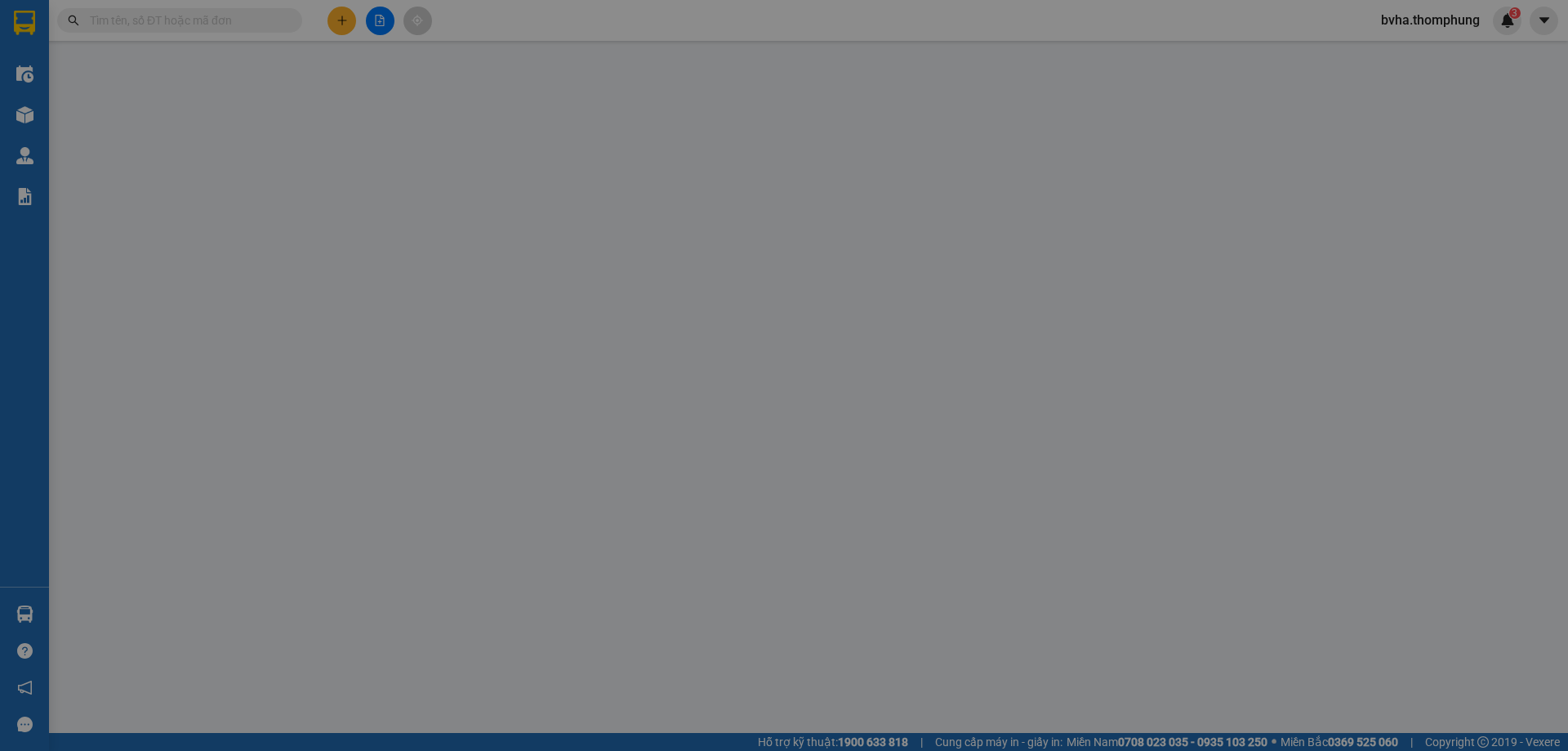
type input "0338689973"
type input "Giát"
type input "0"
type input "120.000"
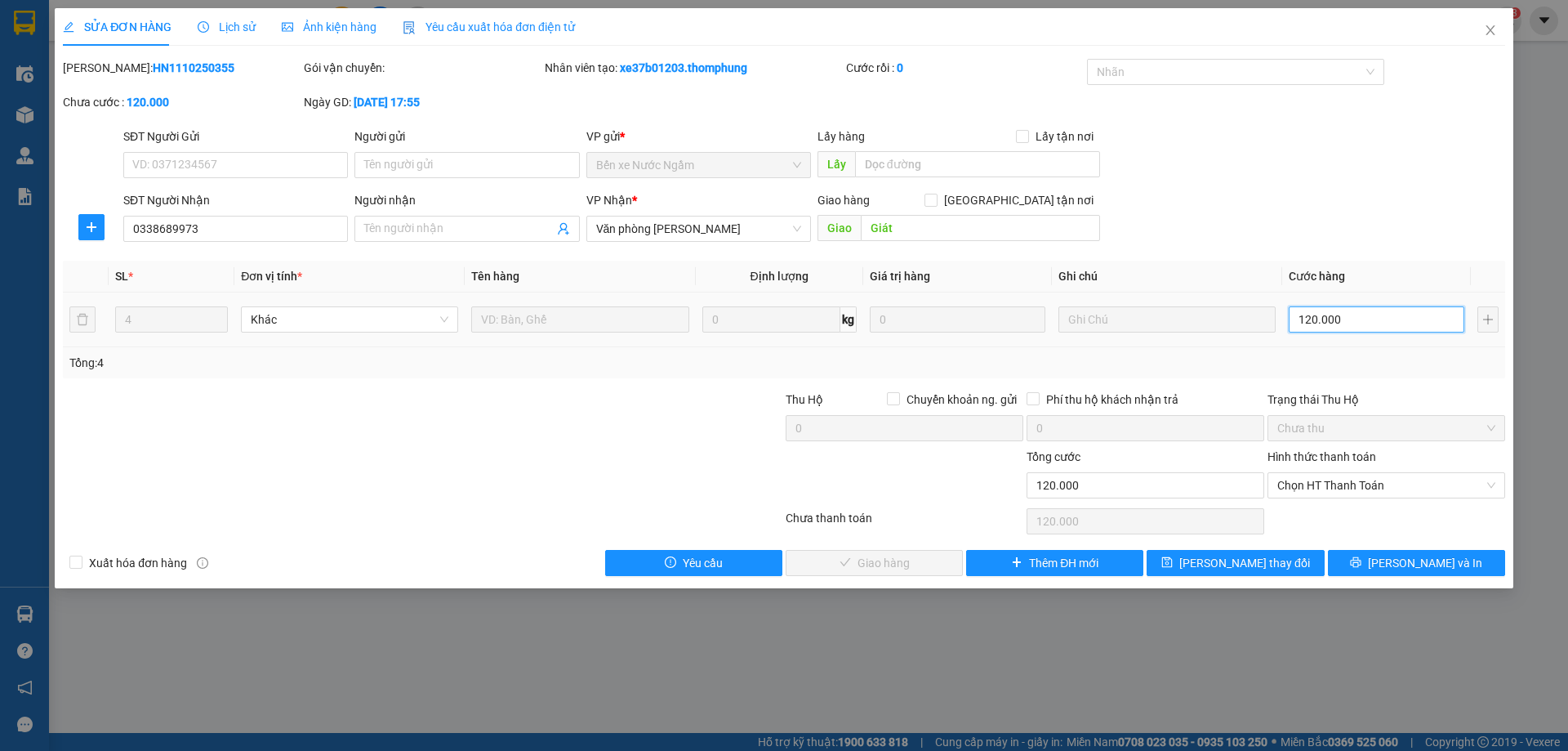
type input "1"
click at [1453, 326] on input "1" at bounding box center [1377, 319] width 175 height 26
type input "1"
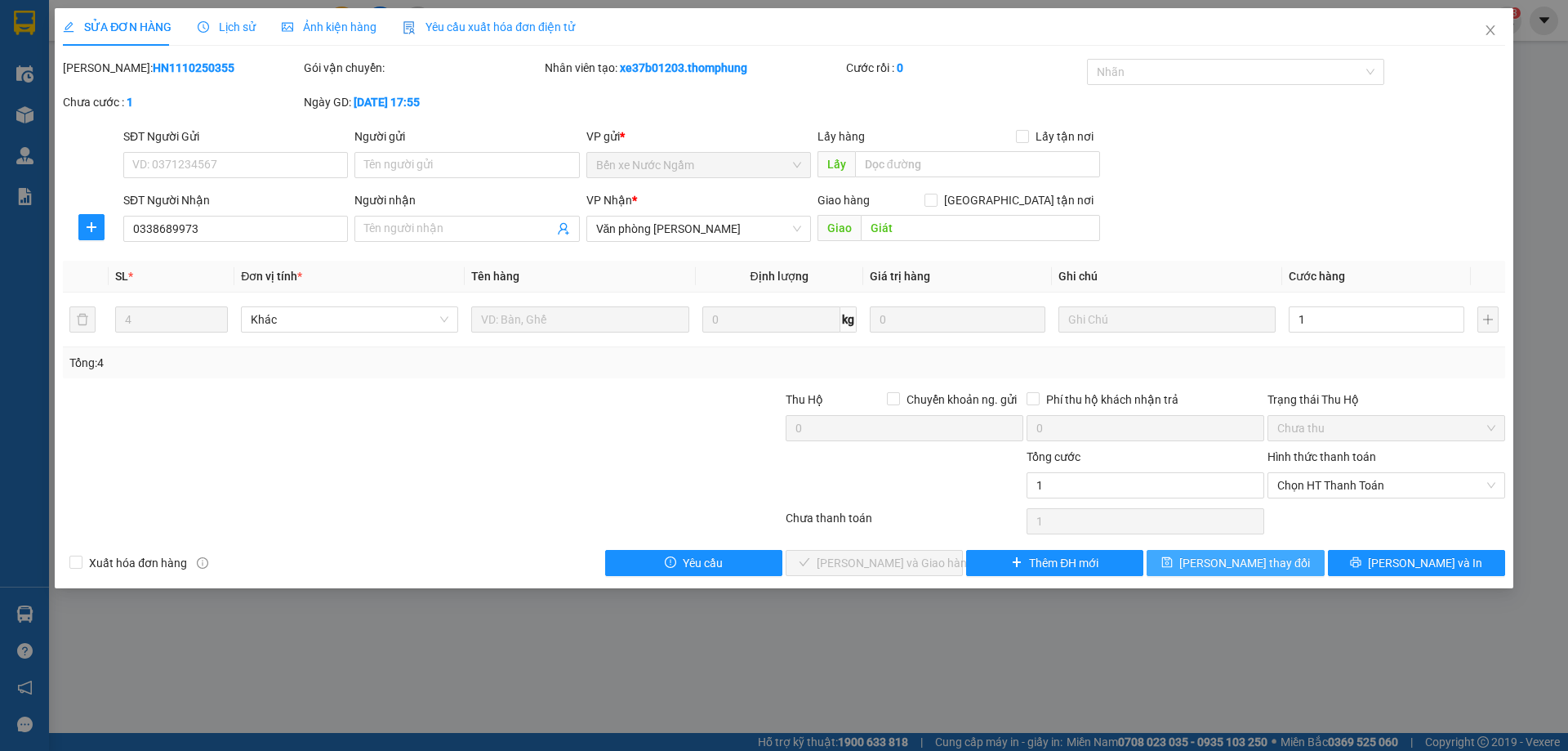
type input "1.000"
click at [1284, 567] on button "[PERSON_NAME] thay đổi" at bounding box center [1235, 563] width 177 height 26
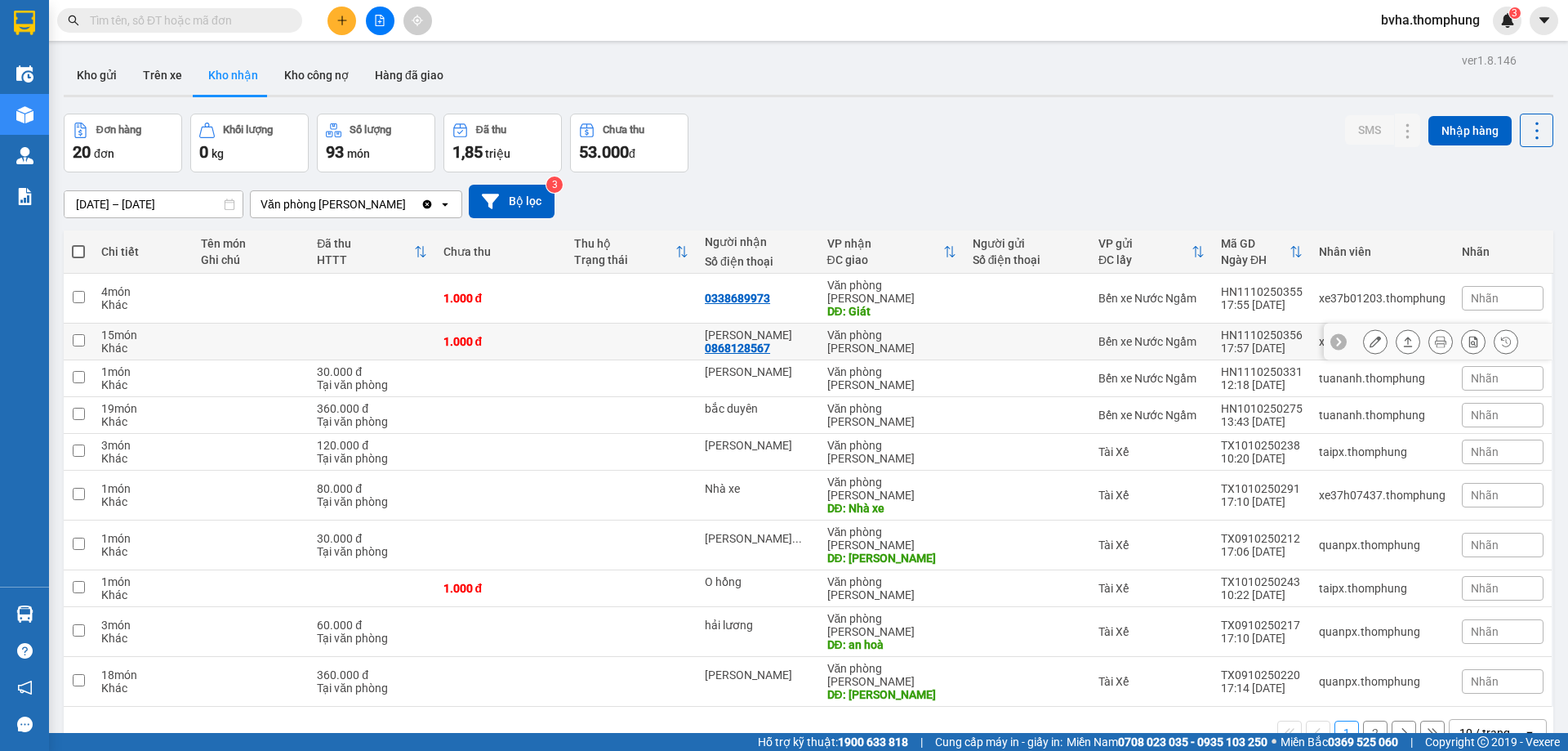
click at [1337, 338] on icon at bounding box center [1339, 342] width 5 height 9
click at [1369, 296] on icon at bounding box center [1375, 298] width 11 height 11
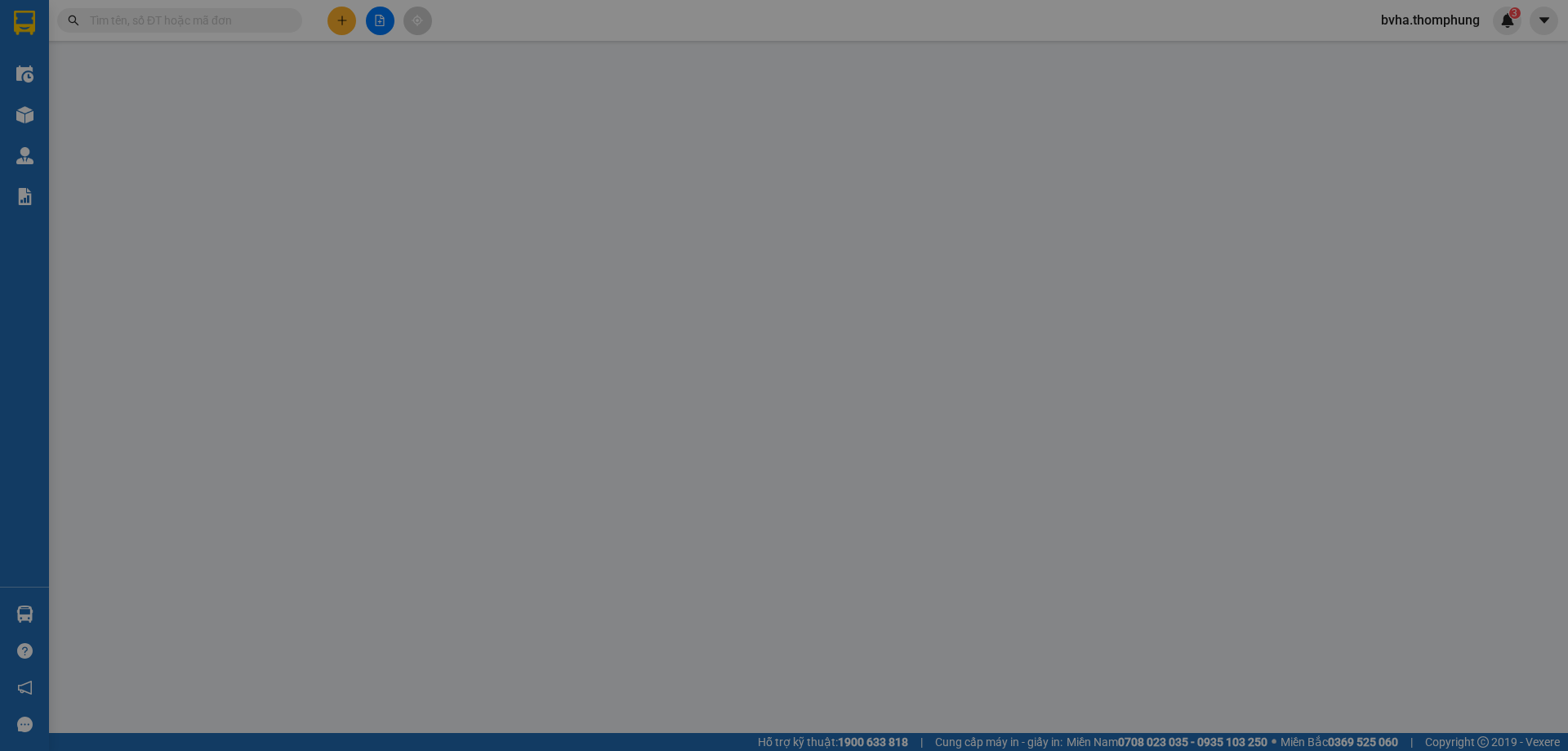
type input "0338689973"
type input "Giát"
type input "0"
type input "1.000"
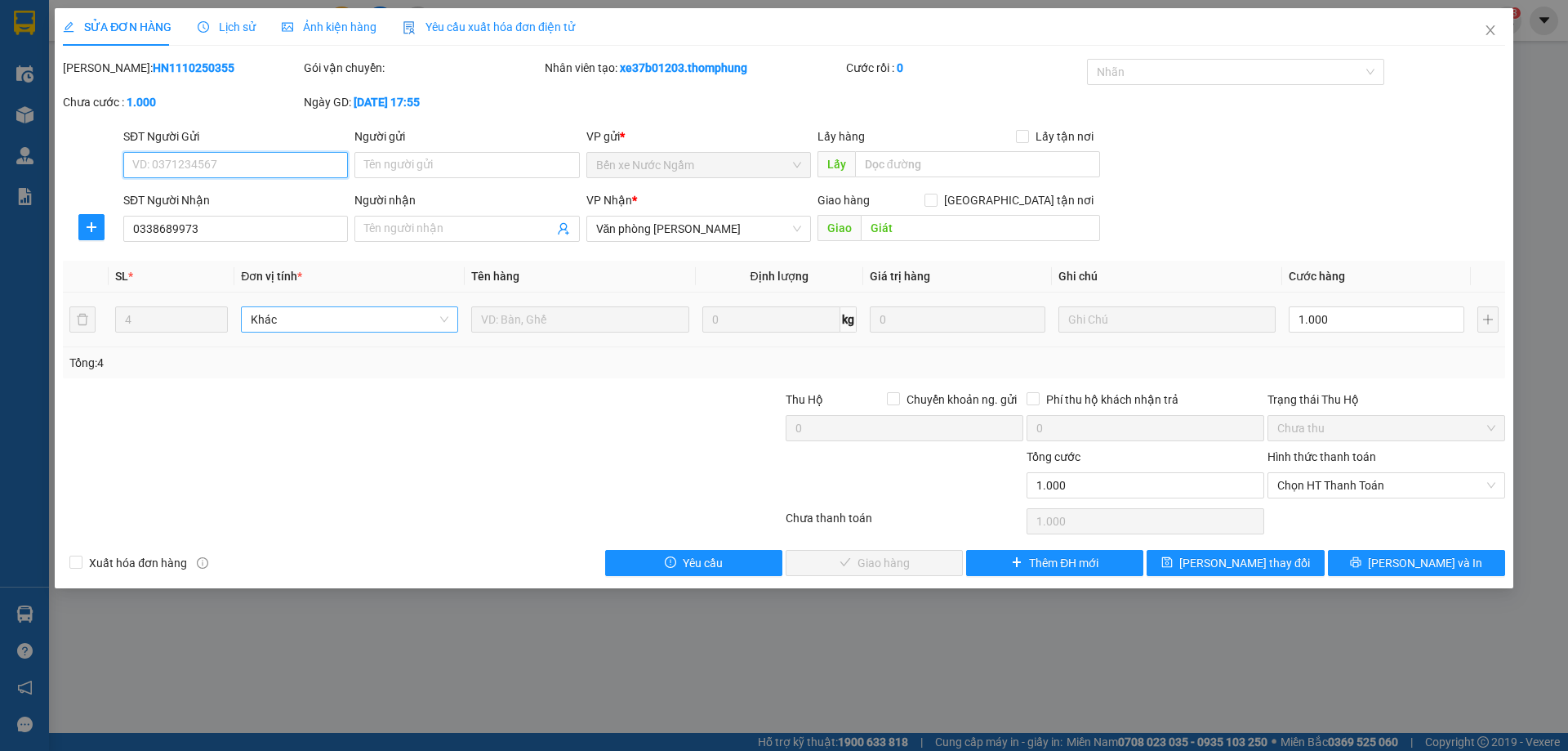
click at [298, 327] on span "Khác" at bounding box center [350, 319] width 198 height 24
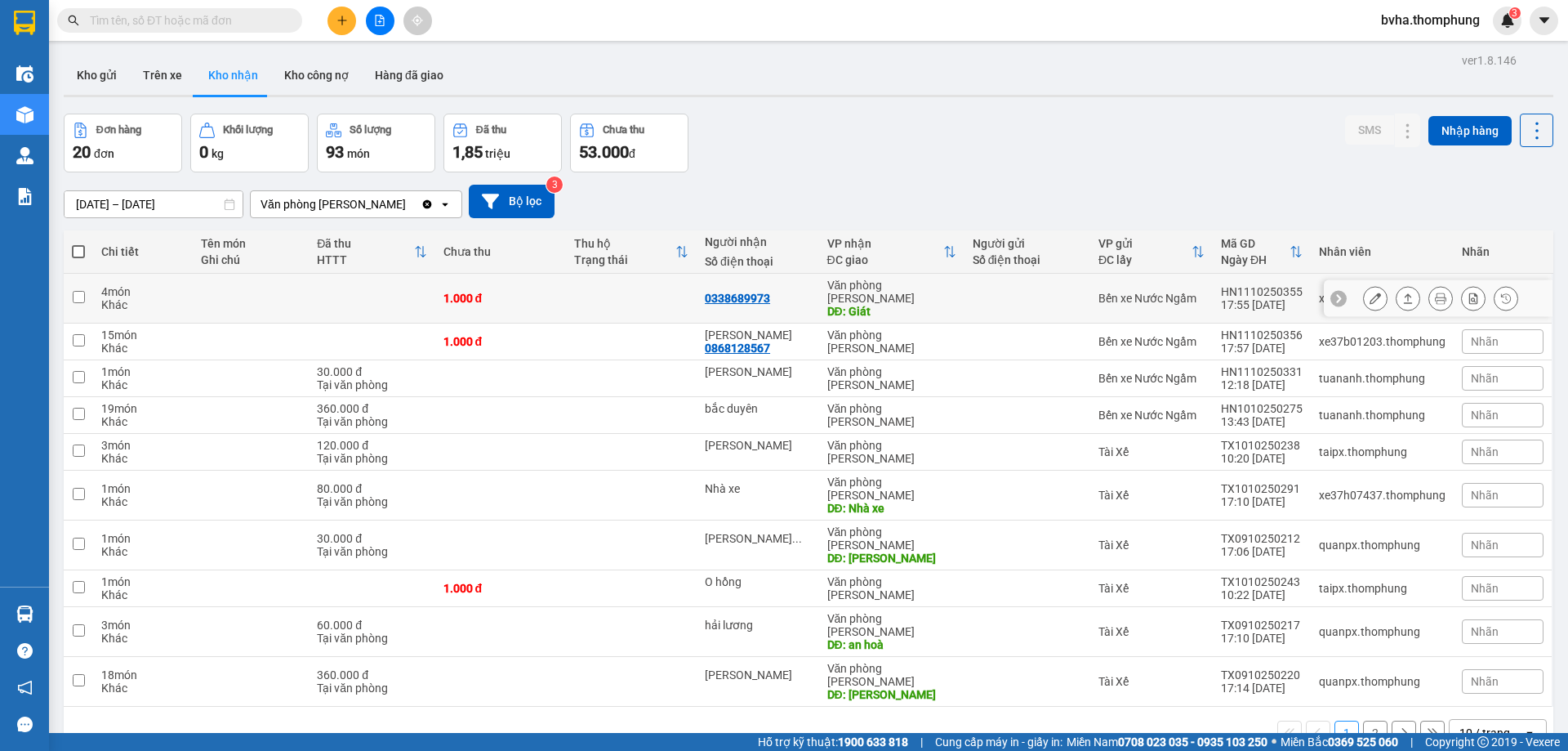
click at [73, 291] on input "checkbox" at bounding box center [78, 297] width 12 height 12
checkbox input "true"
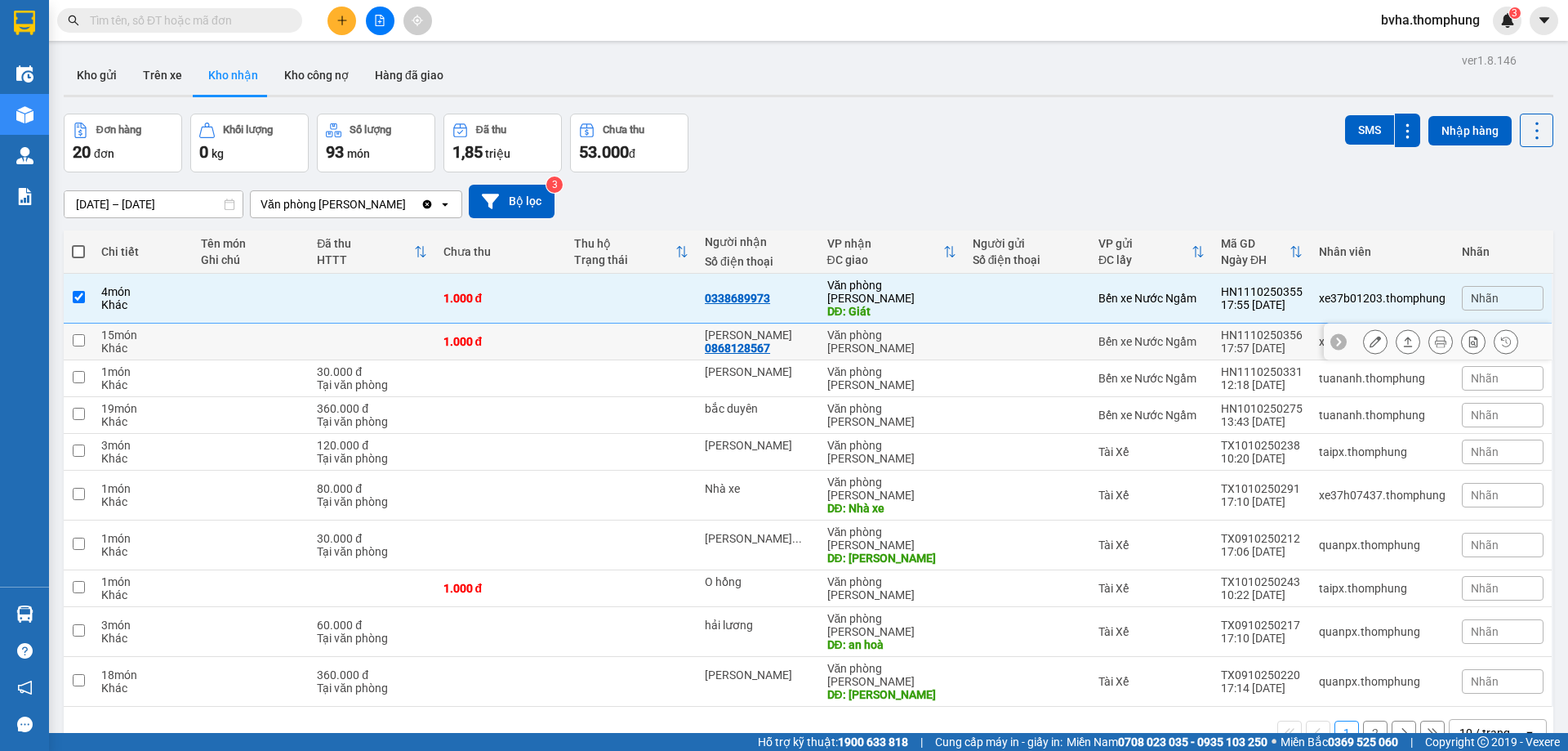
click at [75, 334] on input "checkbox" at bounding box center [78, 340] width 12 height 12
checkbox input "true"
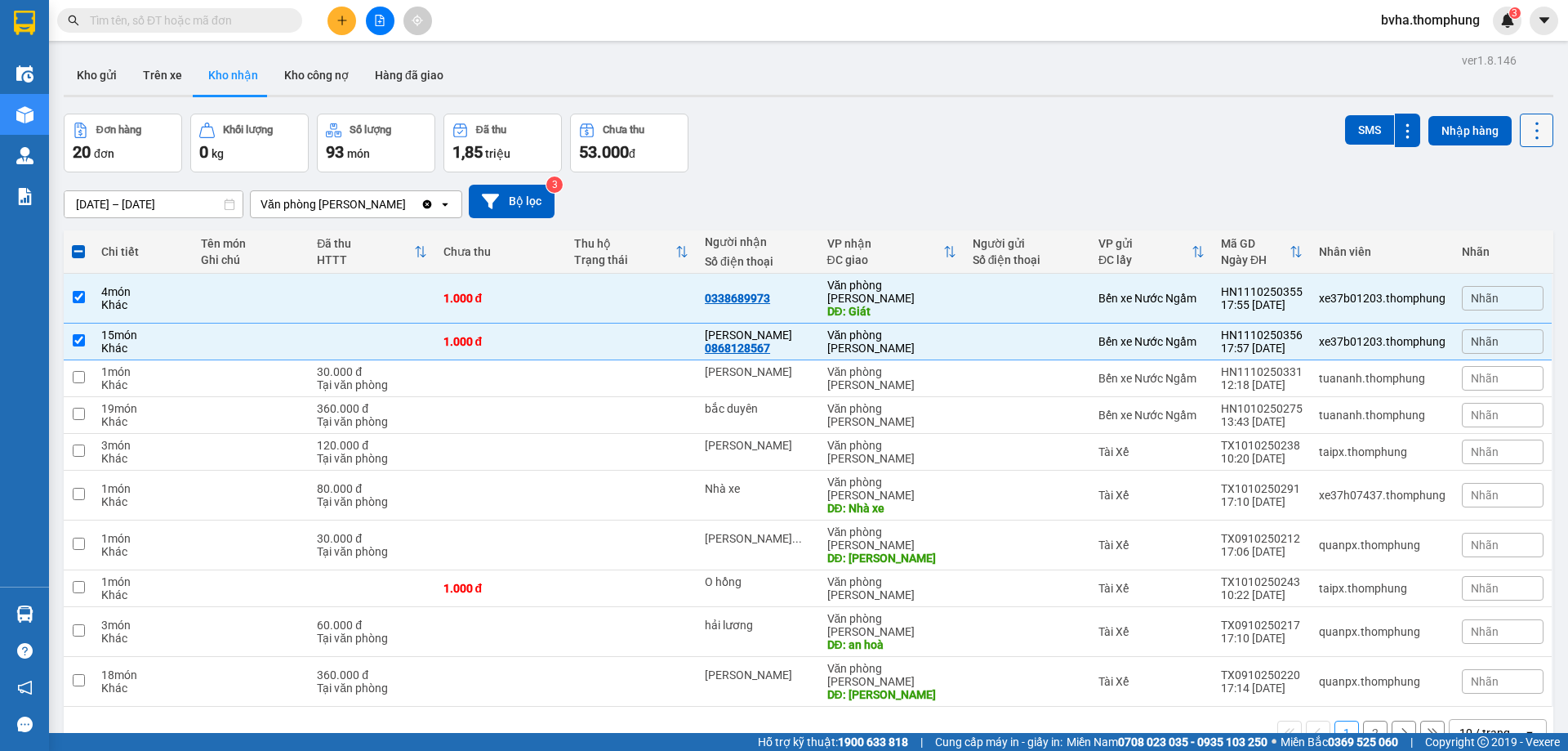
click at [1529, 132] on icon at bounding box center [1537, 131] width 23 height 23
